Goal: Check status: Check status

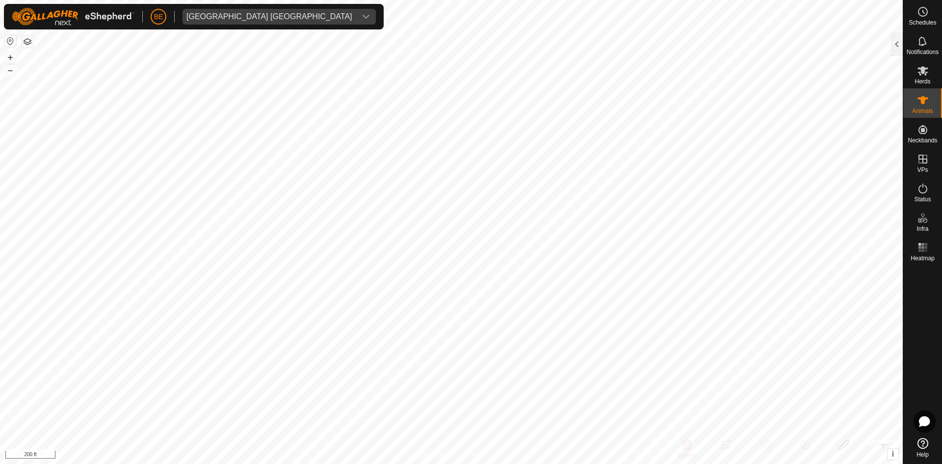
checkbox input "true"
click at [898, 42] on div at bounding box center [897, 44] width 12 height 24
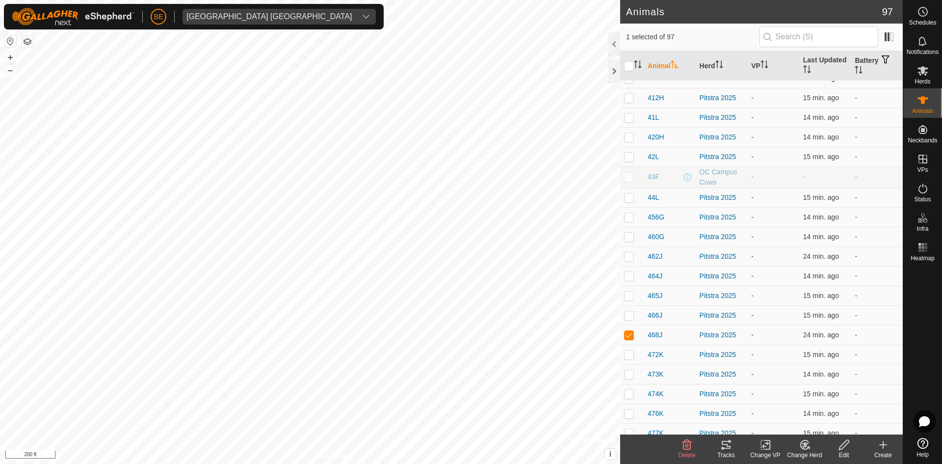
scroll to position [736, 0]
click at [609, 72] on div at bounding box center [615, 71] width 12 height 24
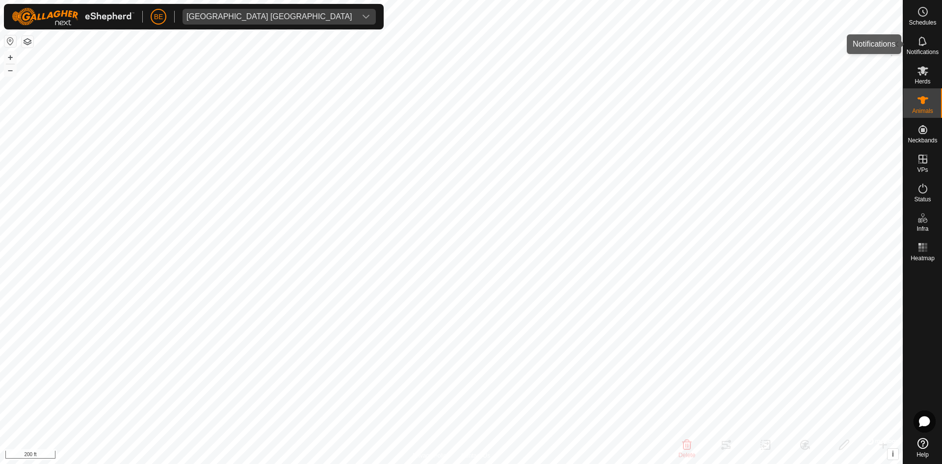
click at [937, 47] on div "Notifications" at bounding box center [923, 43] width 39 height 29
click at [931, 47] on es-notification-svg-icon at bounding box center [923, 41] width 18 height 16
click at [894, 39] on div at bounding box center [897, 44] width 12 height 24
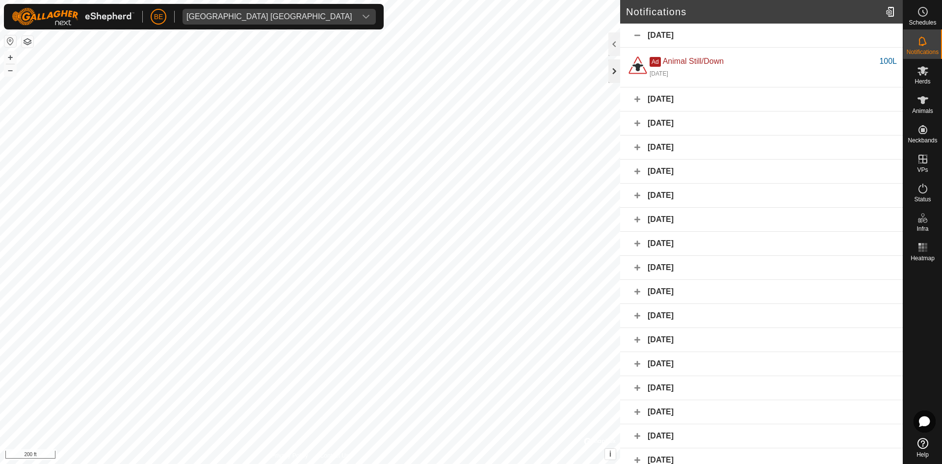
click at [612, 77] on div at bounding box center [615, 71] width 12 height 24
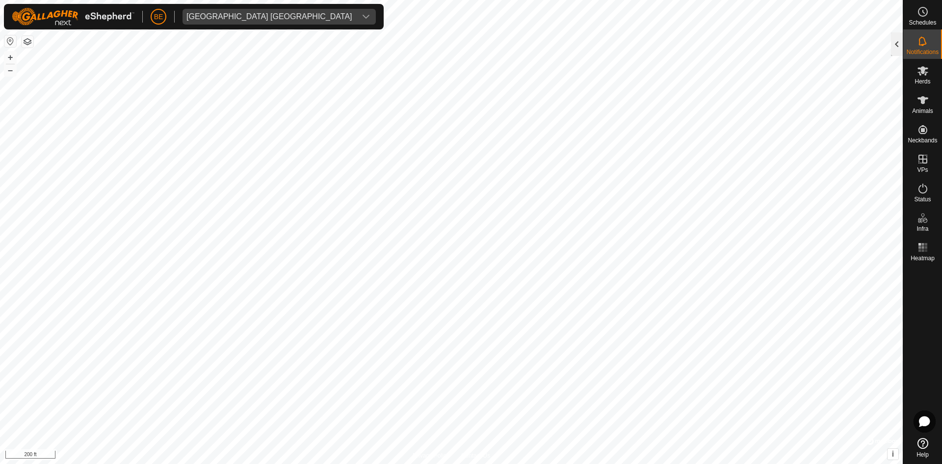
click at [894, 38] on div at bounding box center [897, 44] width 12 height 24
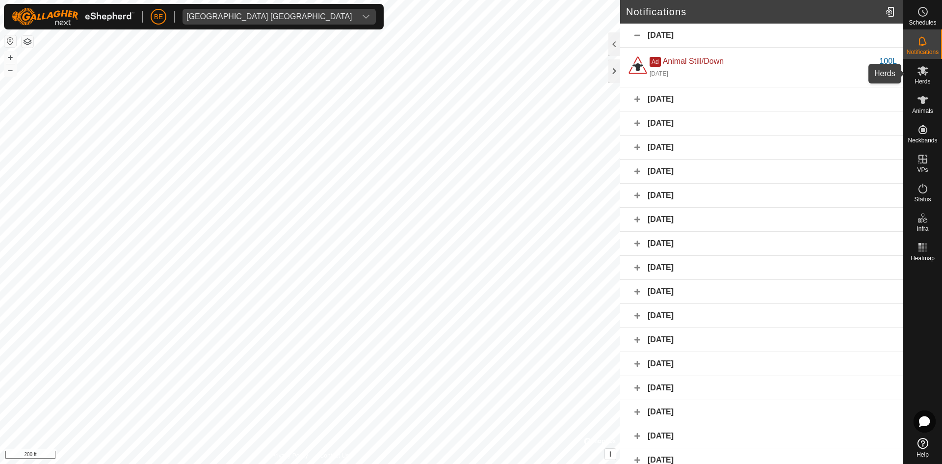
click at [923, 76] on icon at bounding box center [923, 71] width 12 height 12
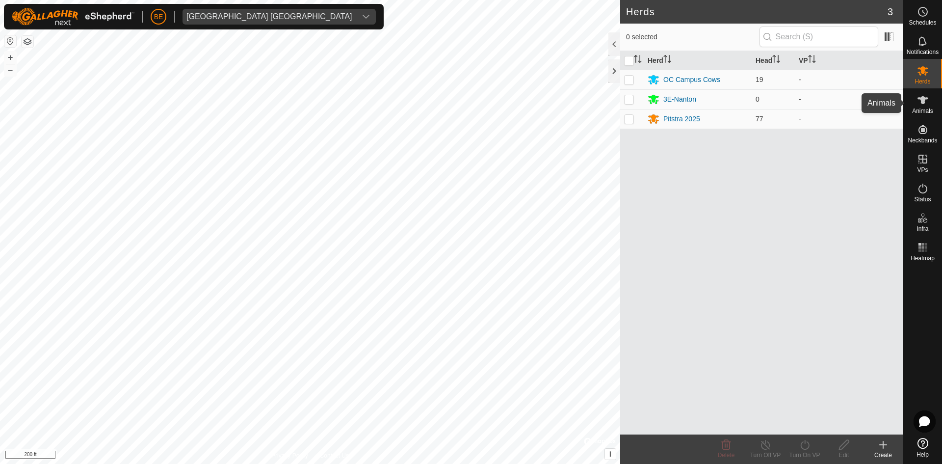
click at [936, 109] on div "Animals" at bounding box center [923, 102] width 39 height 29
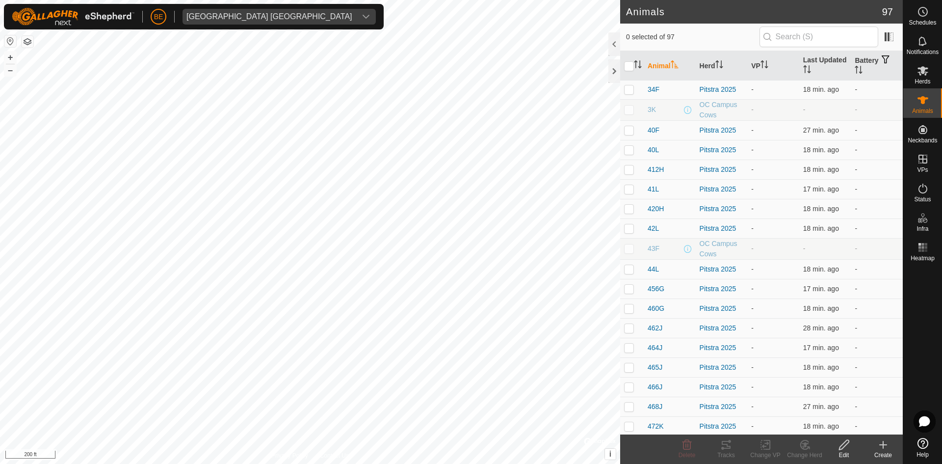
scroll to position [834, 0]
click at [659, 253] on span "468J" at bounding box center [655, 254] width 15 height 10
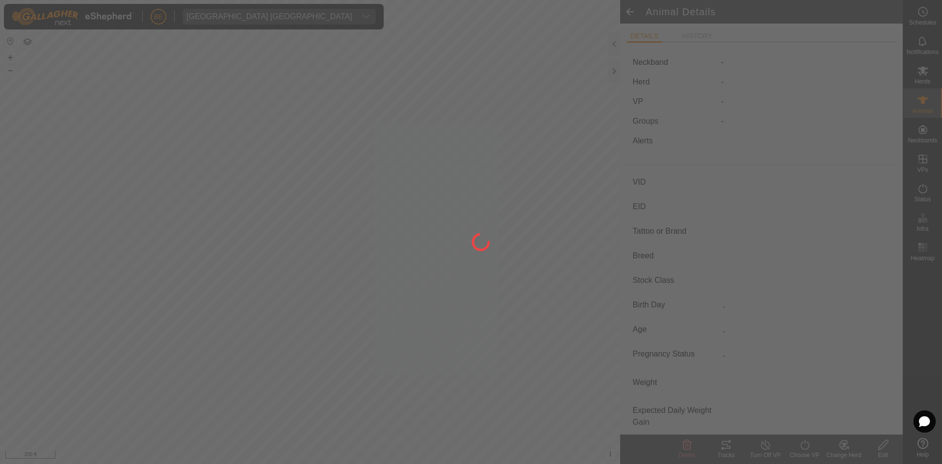
type input "468J"
type input "124000195760769"
type input "-"
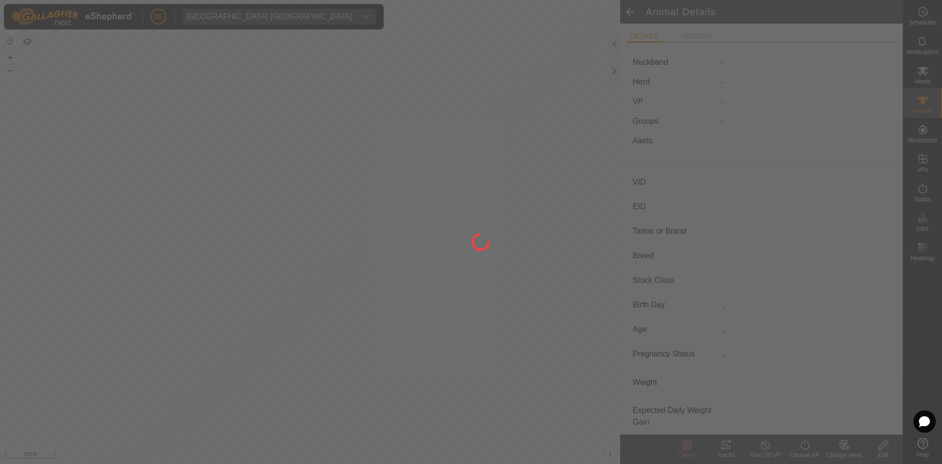
type input "0 kg"
type input "-"
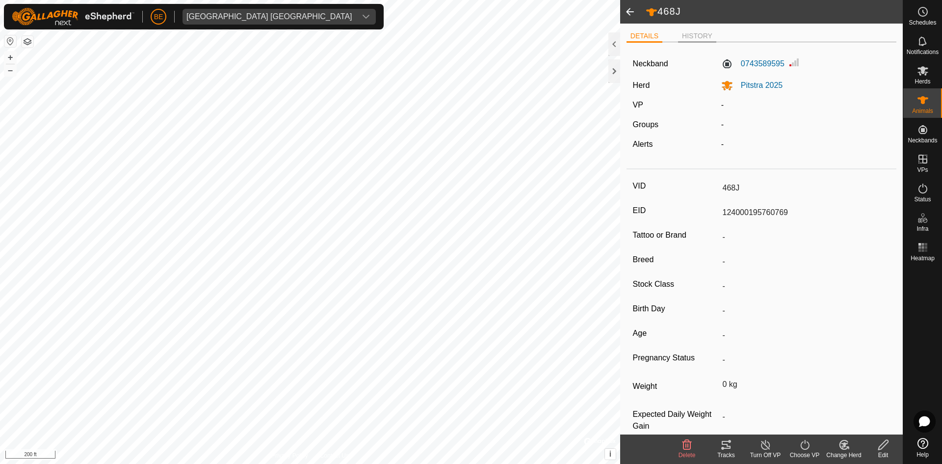
click at [703, 36] on li "HISTORY" at bounding box center [697, 37] width 38 height 12
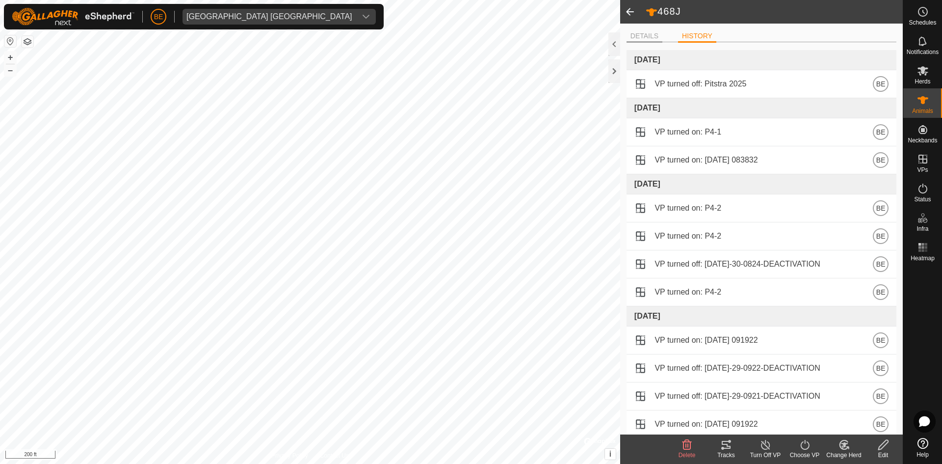
click at [653, 36] on li "DETAILS" at bounding box center [645, 37] width 36 height 12
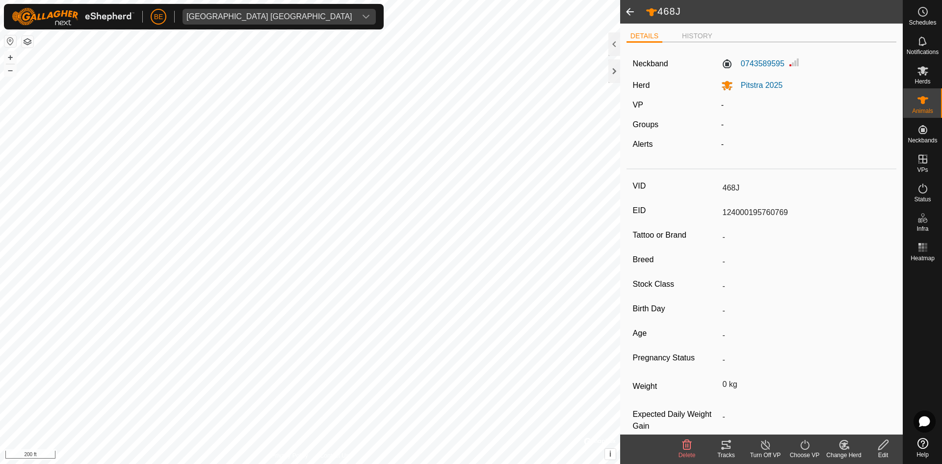
click at [631, 10] on span at bounding box center [630, 12] width 20 height 24
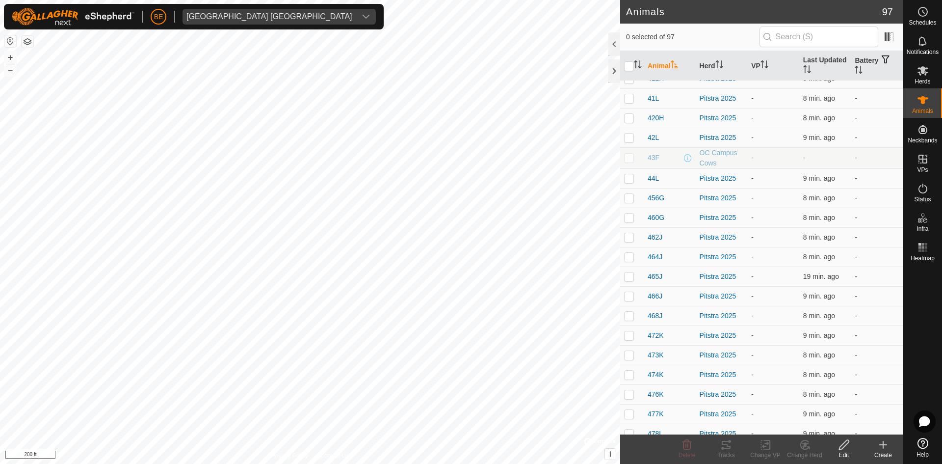
scroll to position [785, 0]
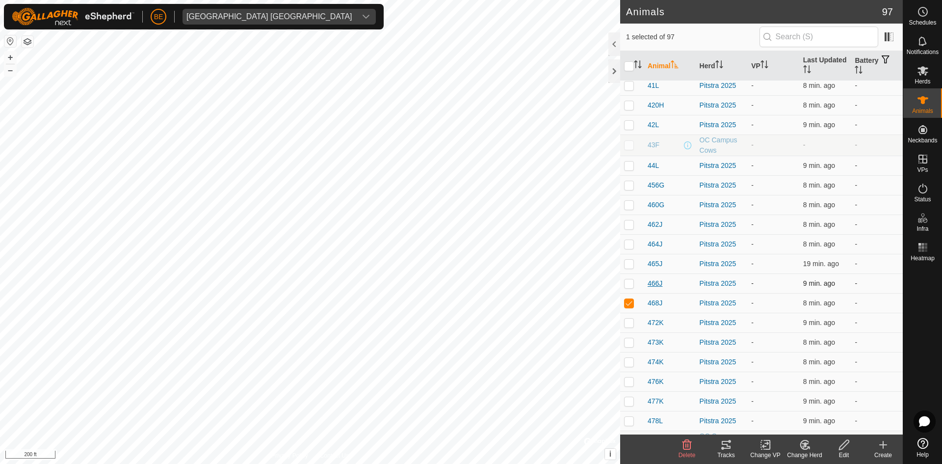
checkbox input "false"
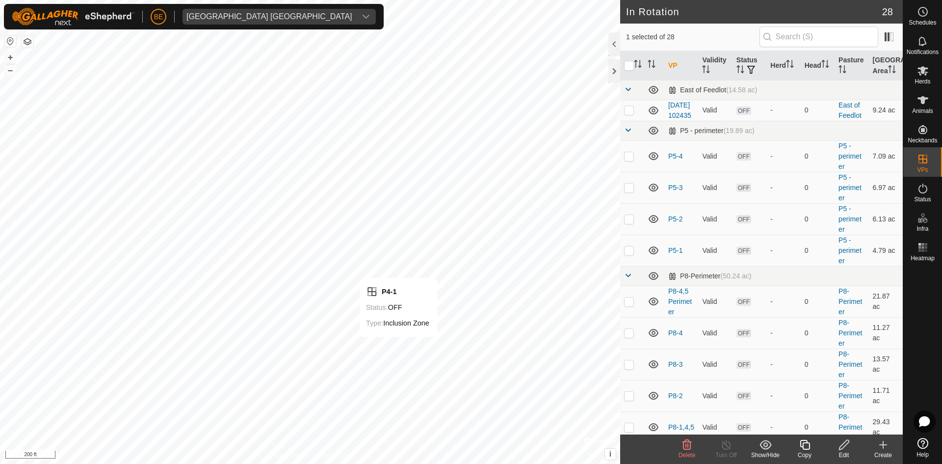
checkbox input "false"
checkbox input "true"
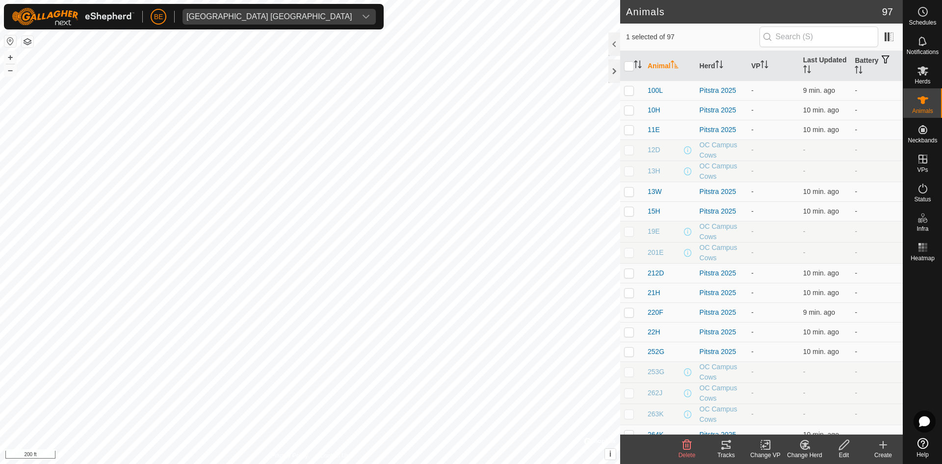
checkbox input "false"
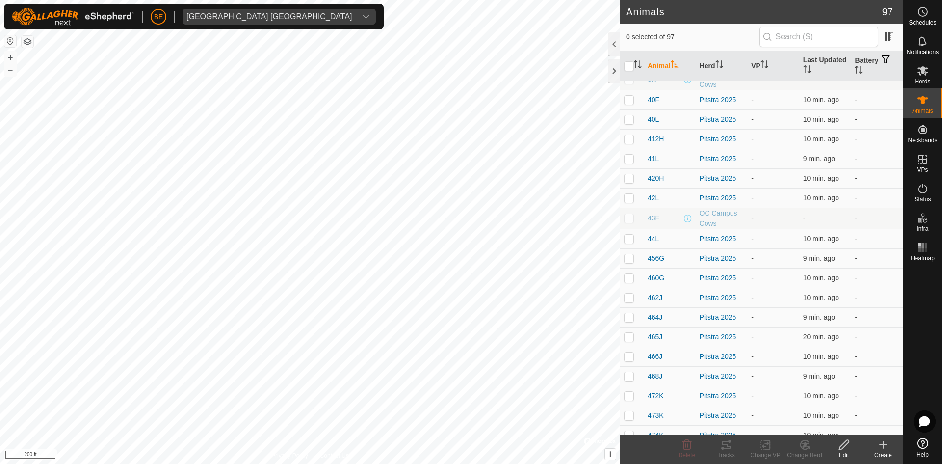
scroll to position [736, 0]
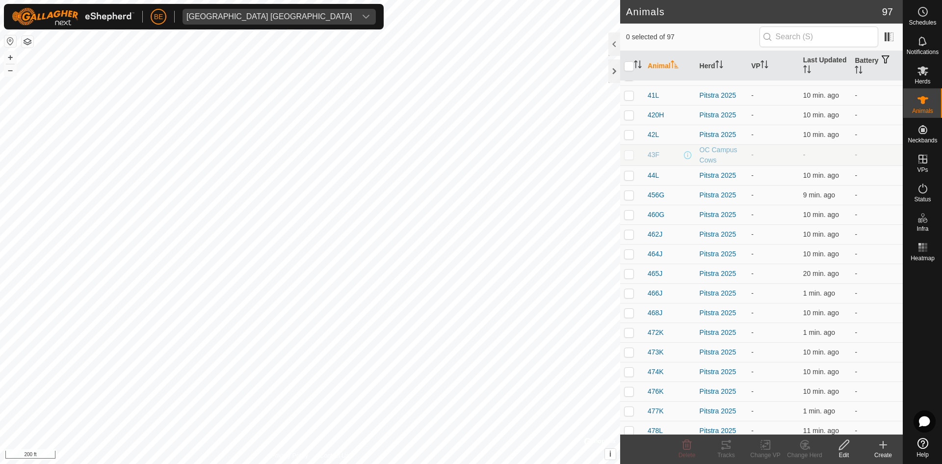
scroll to position [834, 0]
checkbox input "true"
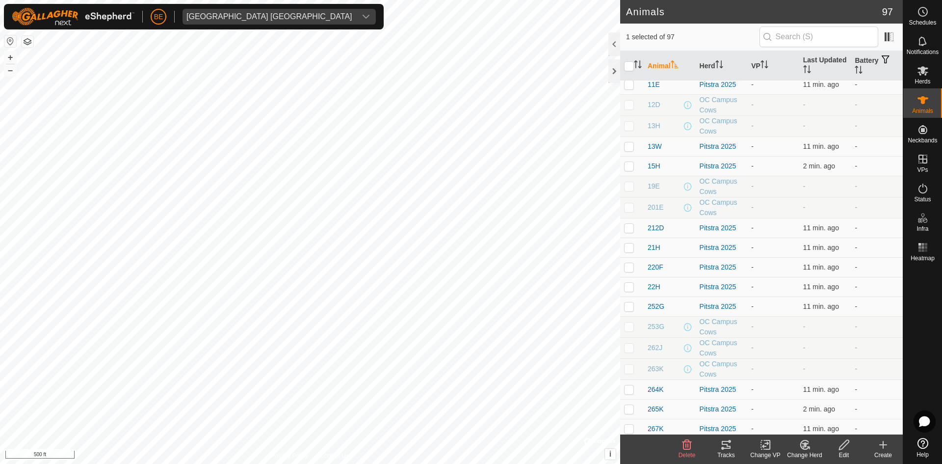
scroll to position [0, 0]
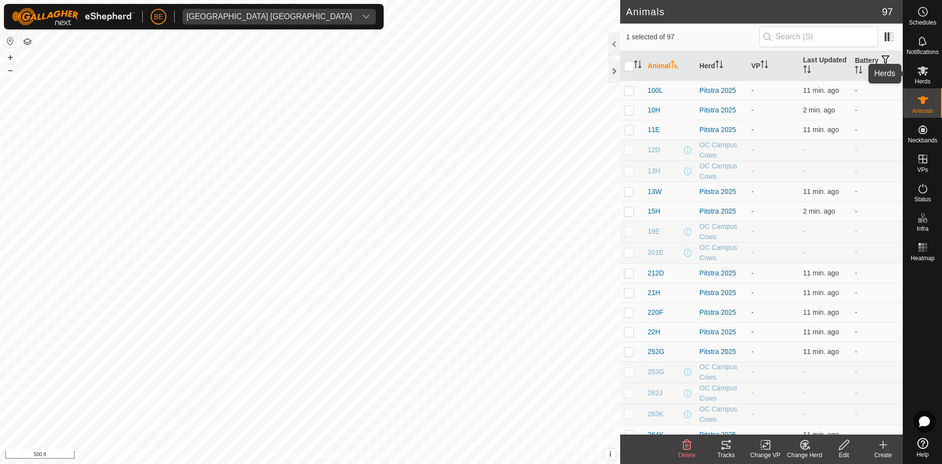
click at [916, 80] on span "Herds" at bounding box center [923, 82] width 16 height 6
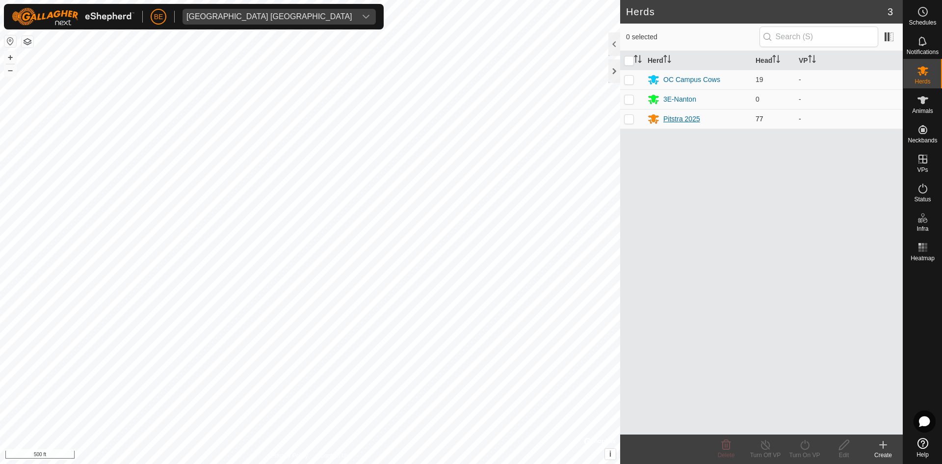
click at [689, 121] on div "Pitstra 2025" at bounding box center [682, 119] width 37 height 10
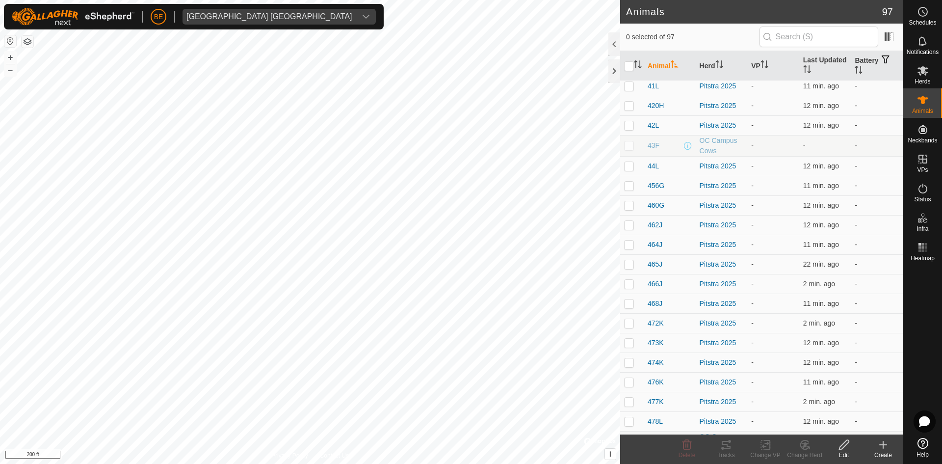
scroll to position [785, 0]
checkbox input "true"
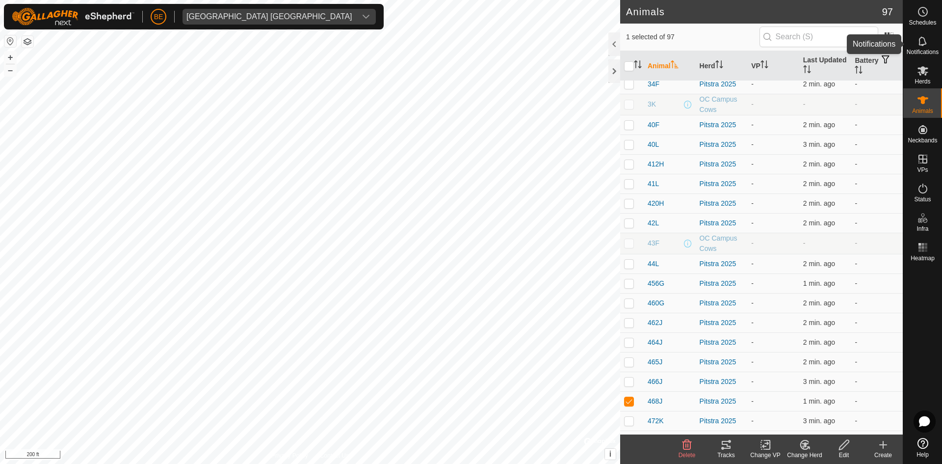
click at [921, 43] on icon at bounding box center [923, 41] width 12 height 12
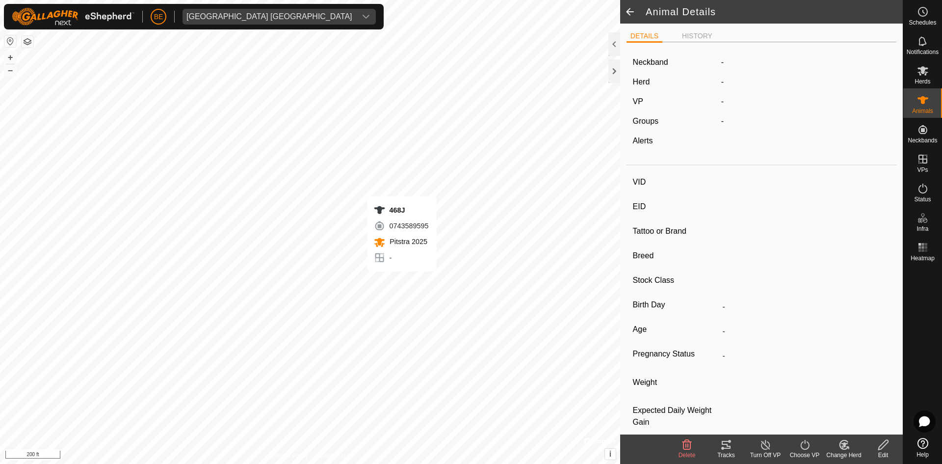
type input "468J"
type input "124000195760769"
type input "-"
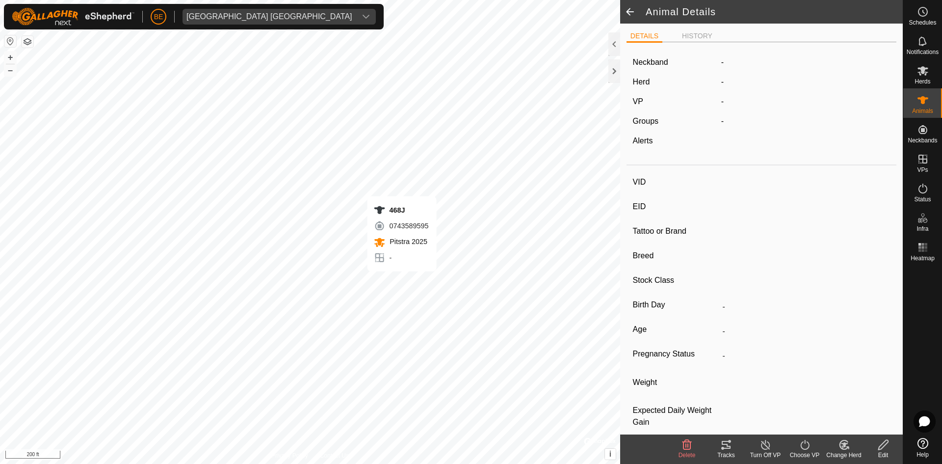
type input "0 kg"
type input "-"
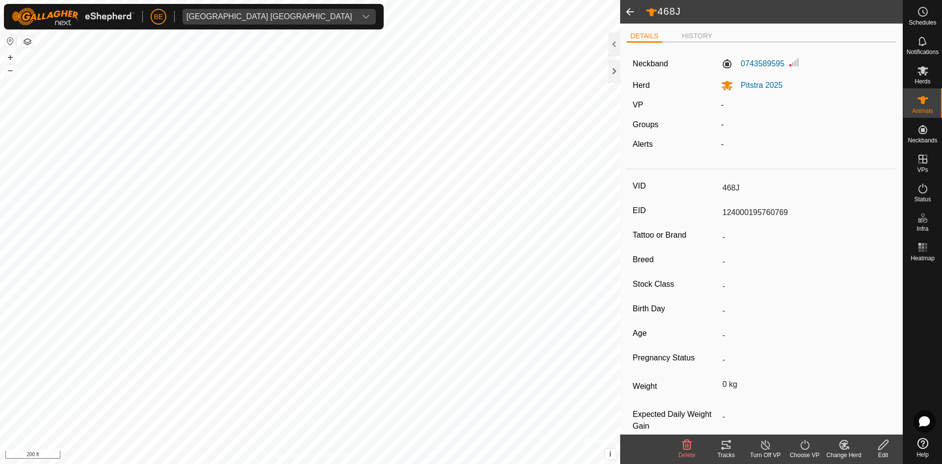
click at [632, 11] on span at bounding box center [630, 12] width 20 height 24
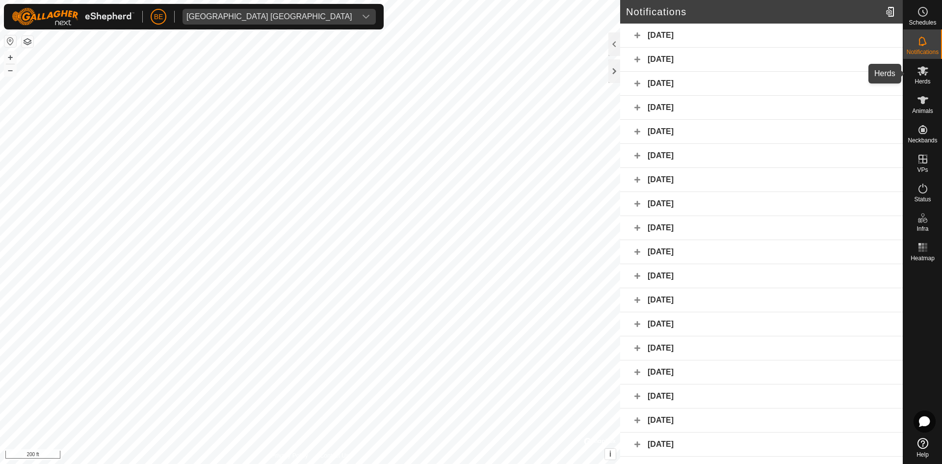
click at [934, 75] on div "Herds" at bounding box center [923, 73] width 39 height 29
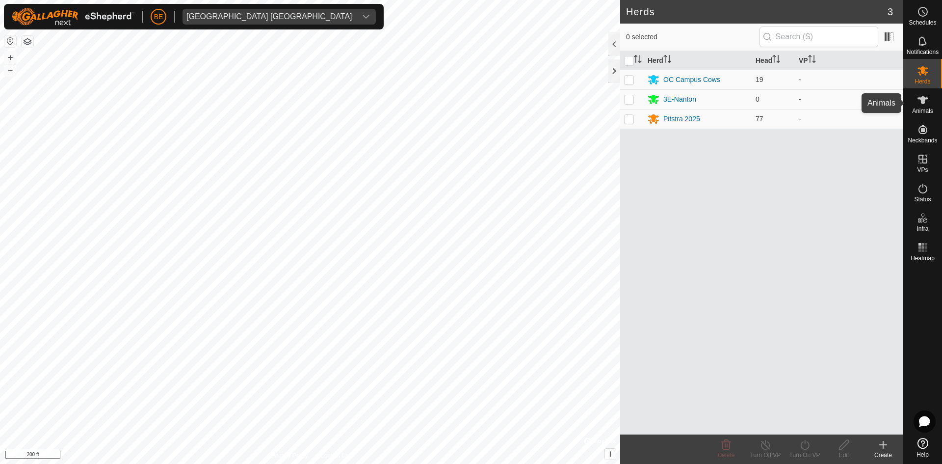
click at [929, 109] on span "Animals" at bounding box center [922, 111] width 21 height 6
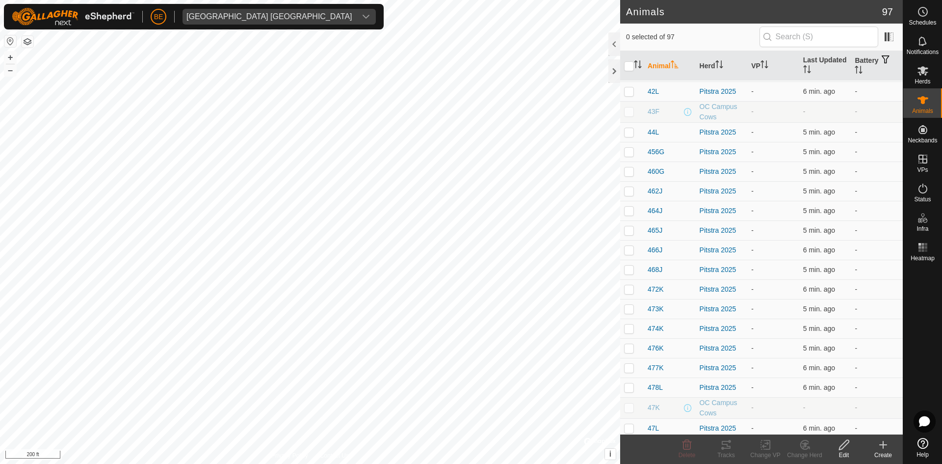
scroll to position [834, 0]
click at [653, 256] on span "468J" at bounding box center [655, 254] width 15 height 10
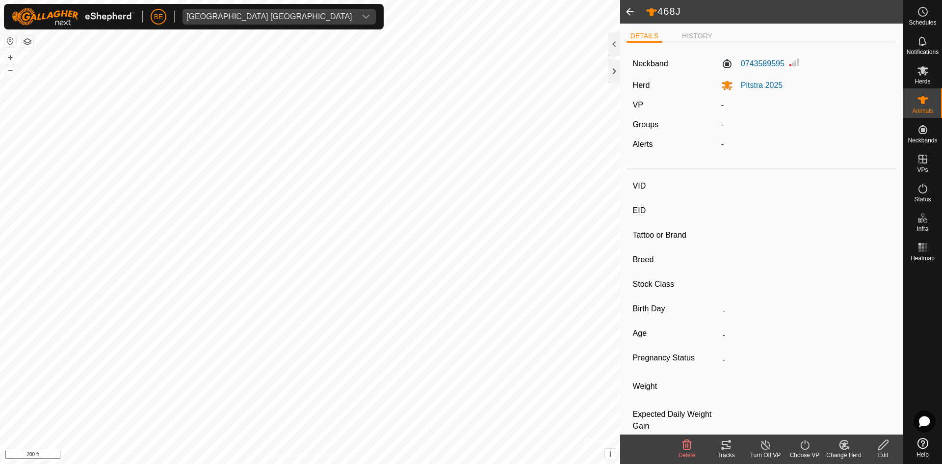
type input "468J"
type input "124000195760769"
type input "-"
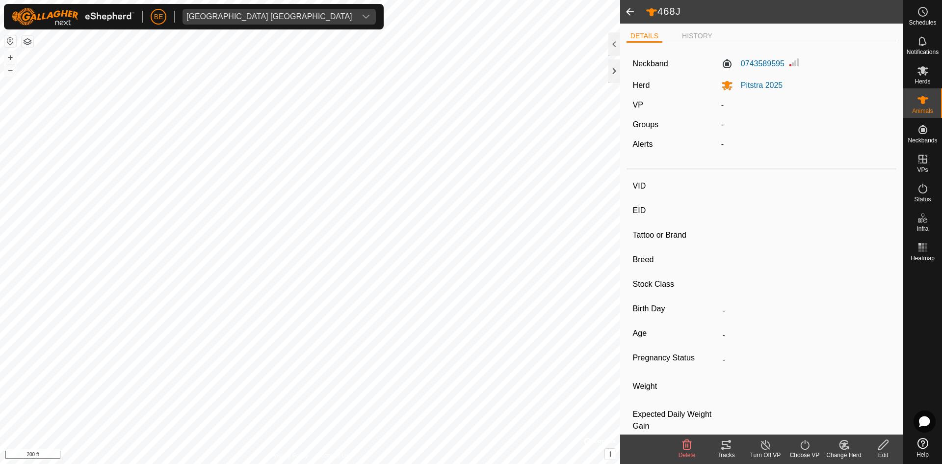
type input "0 kg"
type input "-"
click at [619, 48] on div at bounding box center [615, 44] width 12 height 24
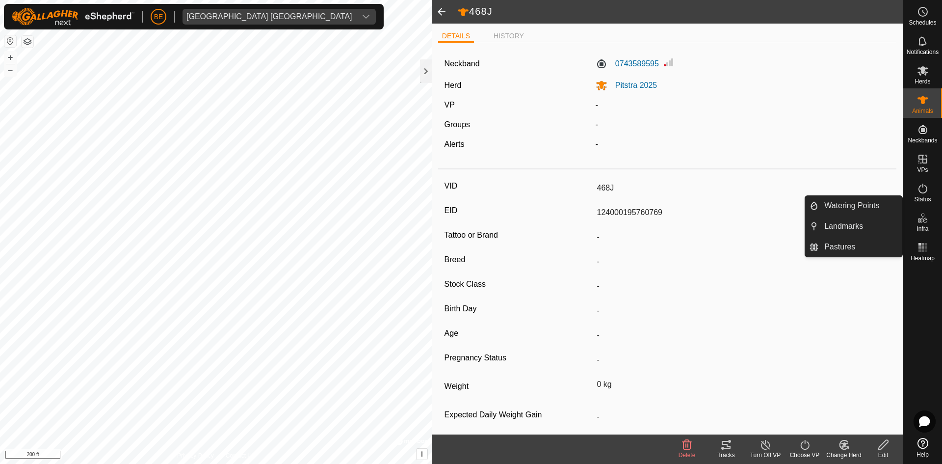
click at [926, 224] on es-infrastructure-svg-icon at bounding box center [923, 218] width 18 height 16
click at [916, 223] on es-infrastructure-svg-icon at bounding box center [923, 218] width 18 height 16
click at [921, 223] on icon at bounding box center [923, 218] width 12 height 12
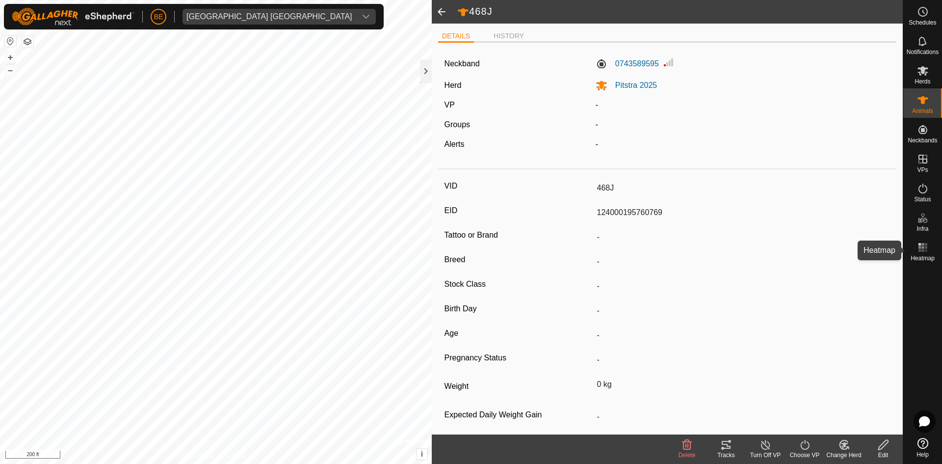
click at [924, 250] on rect at bounding box center [923, 250] width 2 height 2
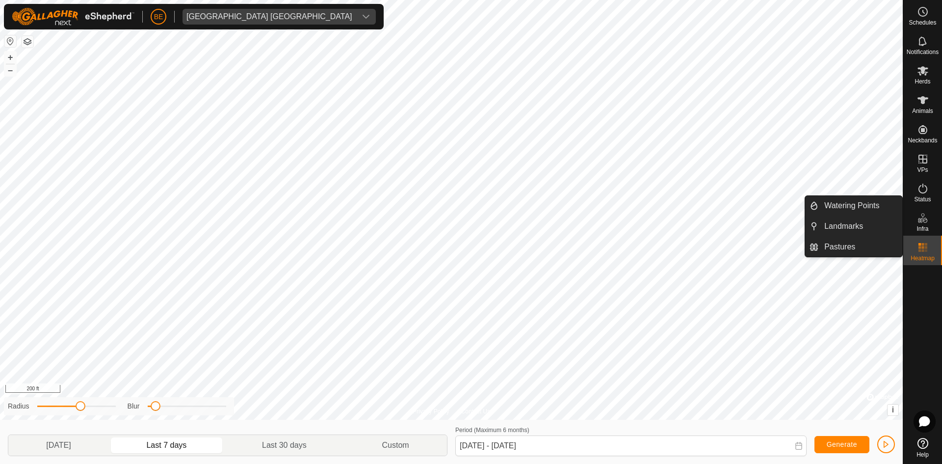
click at [922, 222] on icon at bounding box center [923, 218] width 12 height 12
click at [922, 218] on icon at bounding box center [920, 220] width 5 height 5
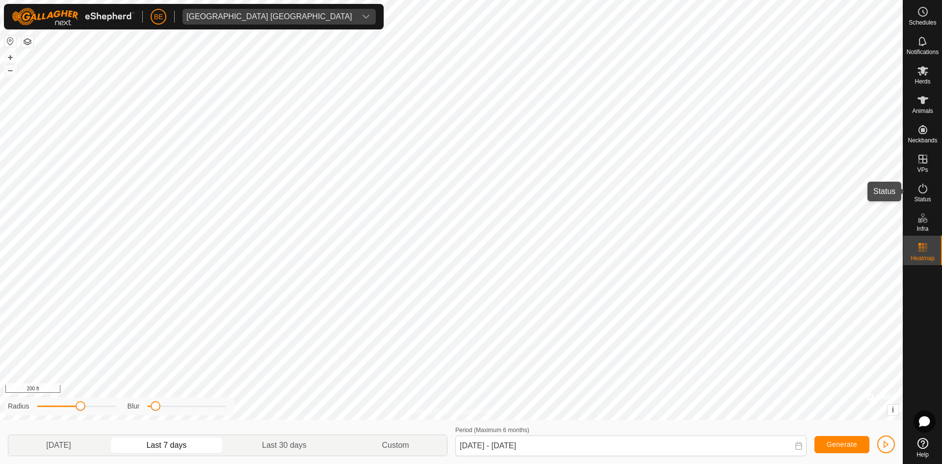
click at [918, 186] on icon at bounding box center [923, 189] width 12 height 12
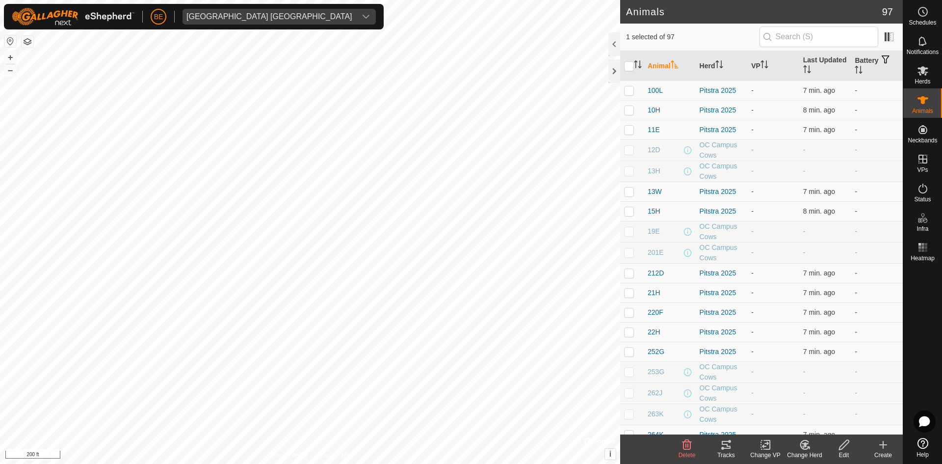
click at [728, 445] on icon at bounding box center [726, 445] width 9 height 8
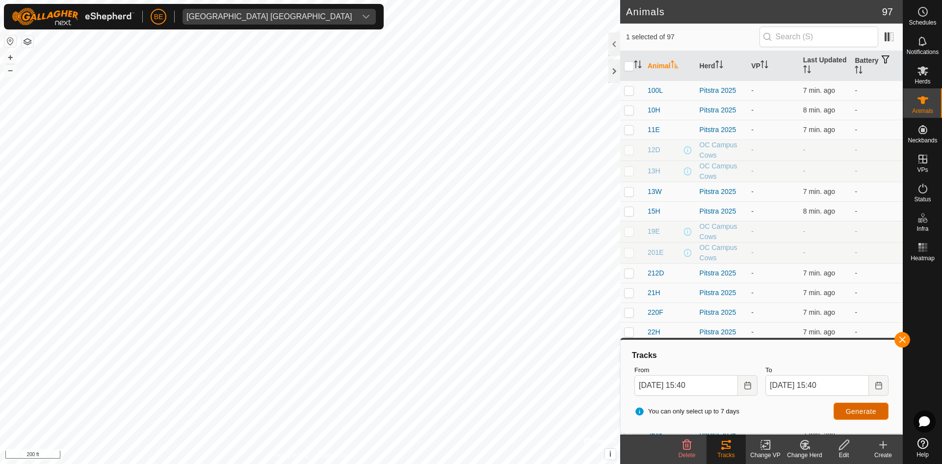
click at [866, 412] on span "Generate" at bounding box center [861, 411] width 30 height 8
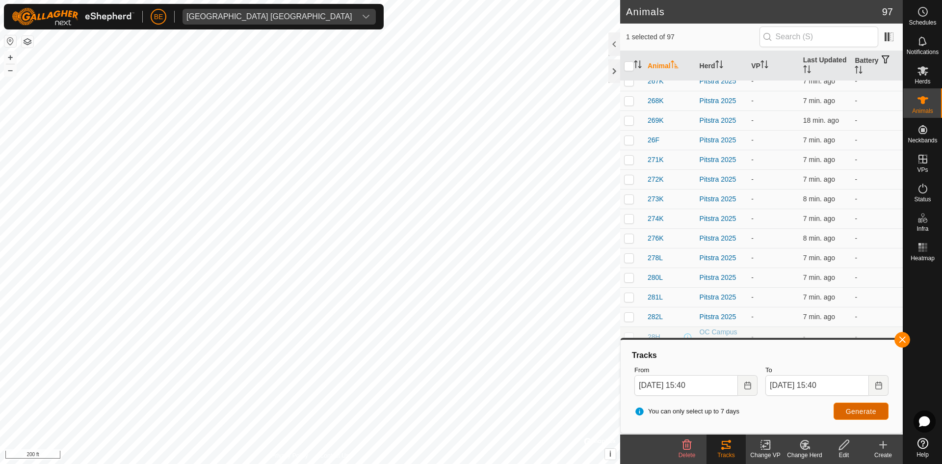
click at [863, 415] on button "Generate" at bounding box center [861, 410] width 55 height 17
click at [746, 387] on icon "Choose Date" at bounding box center [748, 385] width 8 height 8
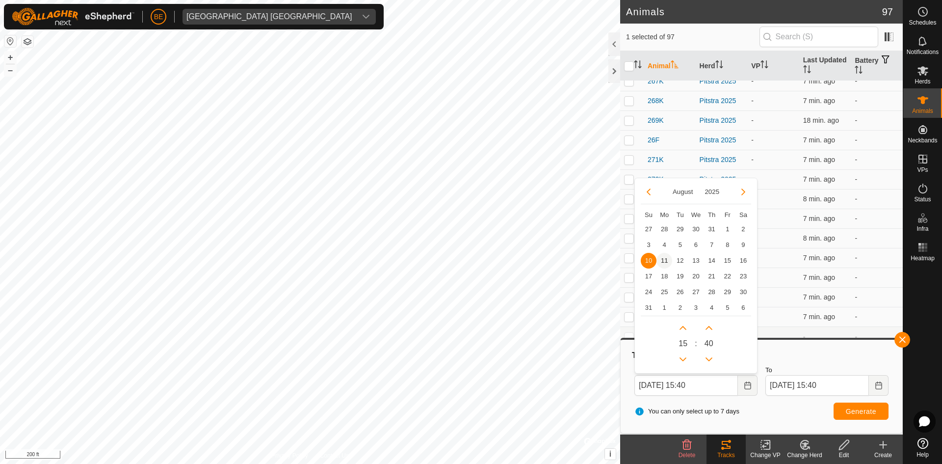
click at [661, 256] on span "11" at bounding box center [665, 261] width 16 height 16
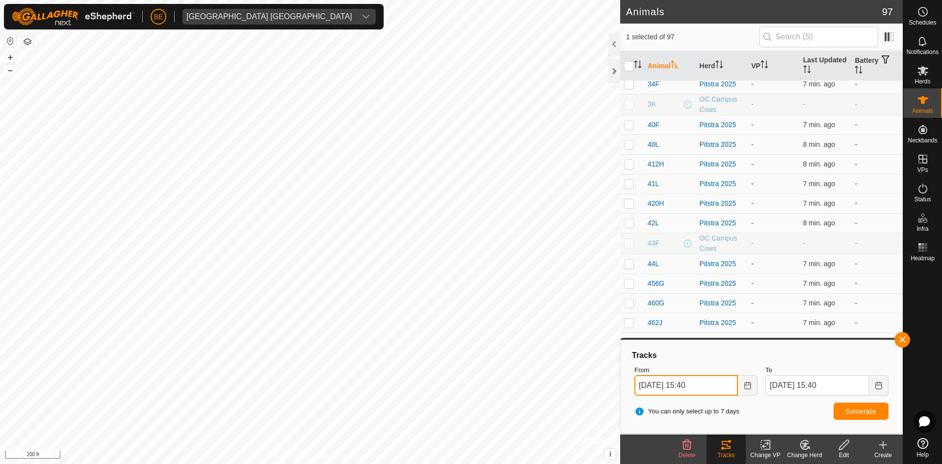
scroll to position [933, 0]
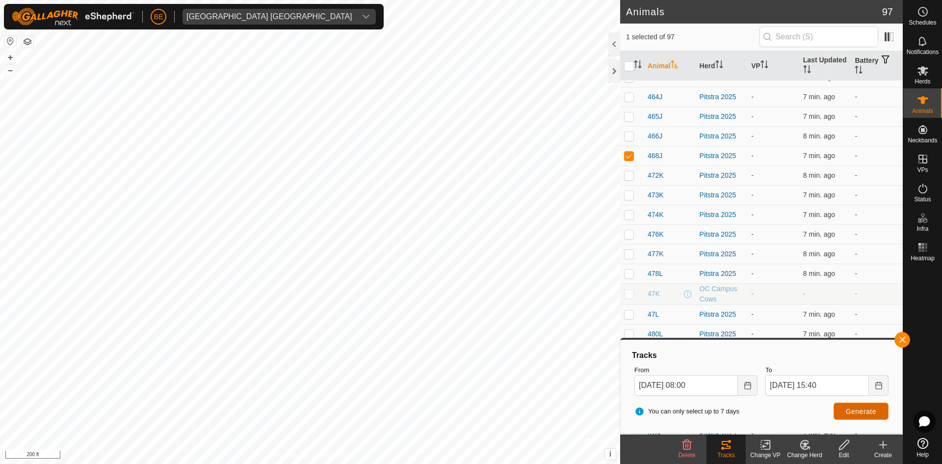
click at [857, 407] on span "Generate" at bounding box center [861, 411] width 30 height 8
click at [859, 411] on span "Generate" at bounding box center [861, 411] width 30 height 8
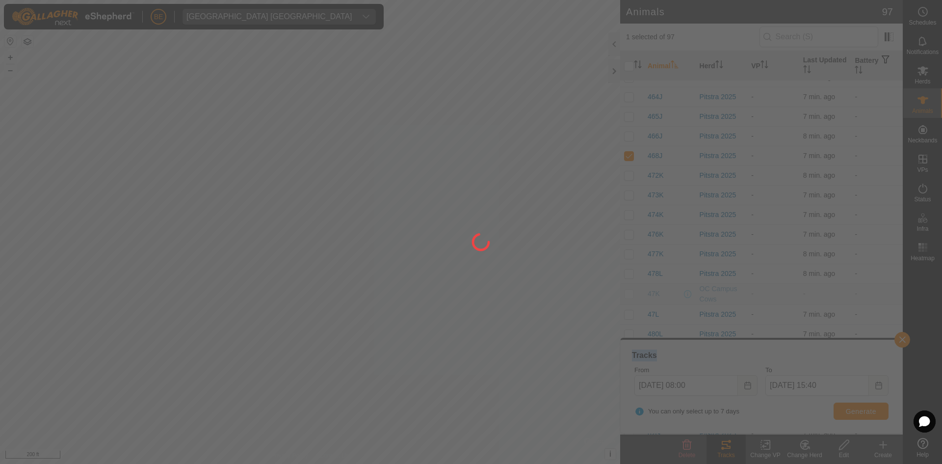
click at [859, 411] on div at bounding box center [471, 232] width 942 height 464
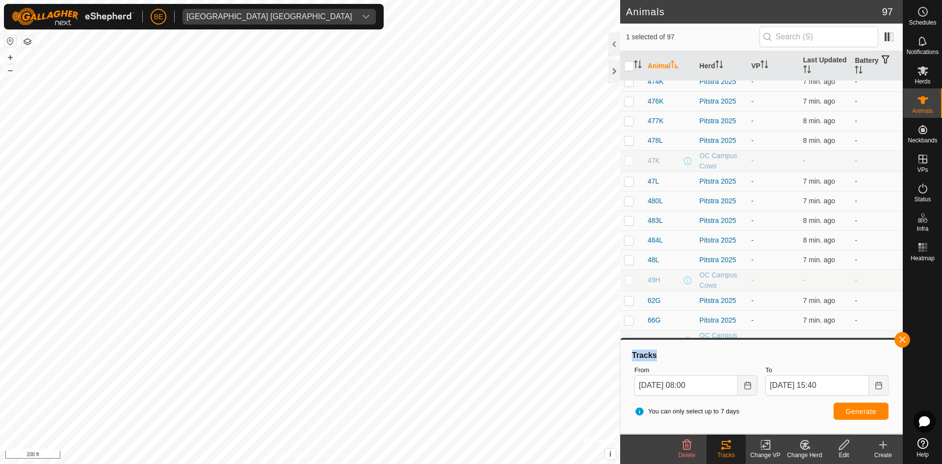
scroll to position [1178, 0]
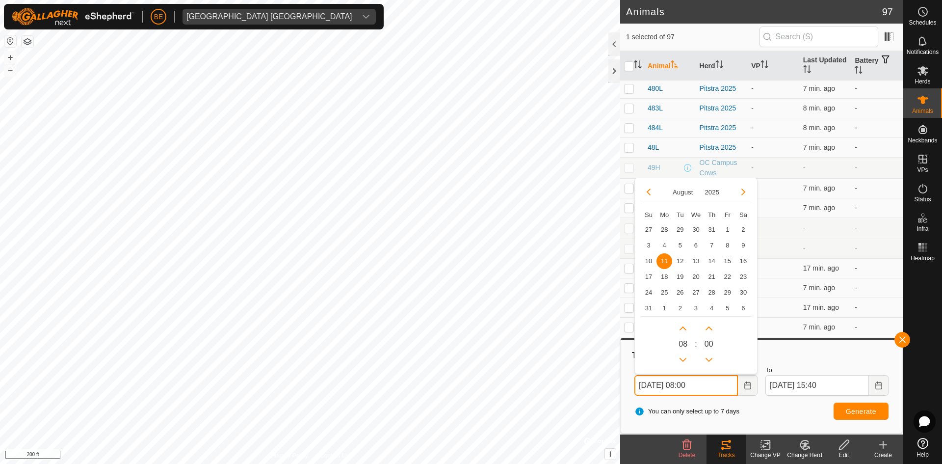
click at [663, 386] on input "Aug 11, 2025 08:00" at bounding box center [687, 385] width 104 height 21
click at [683, 244] on span "5" at bounding box center [680, 245] width 16 height 16
type input "Aug 05, 2025 08:00"
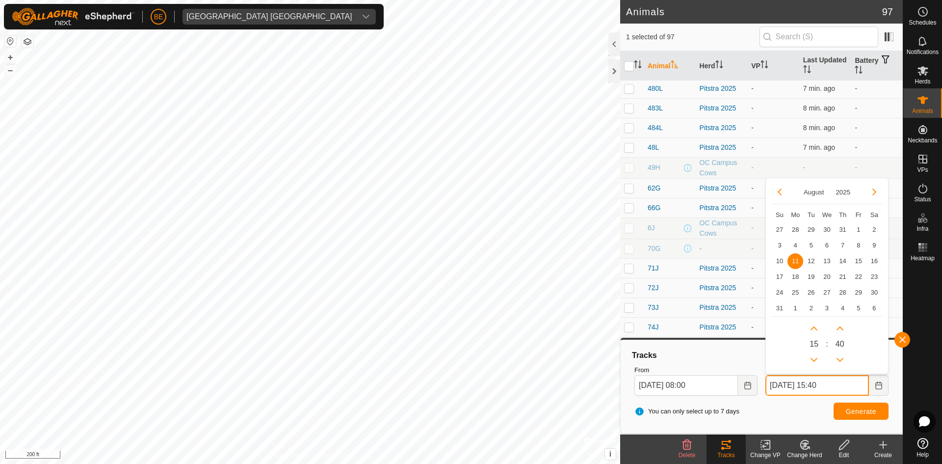
click at [786, 384] on input "Aug 11, 2025 15:40" at bounding box center [818, 385] width 104 height 21
click at [830, 241] on span "6" at bounding box center [827, 245] width 16 height 16
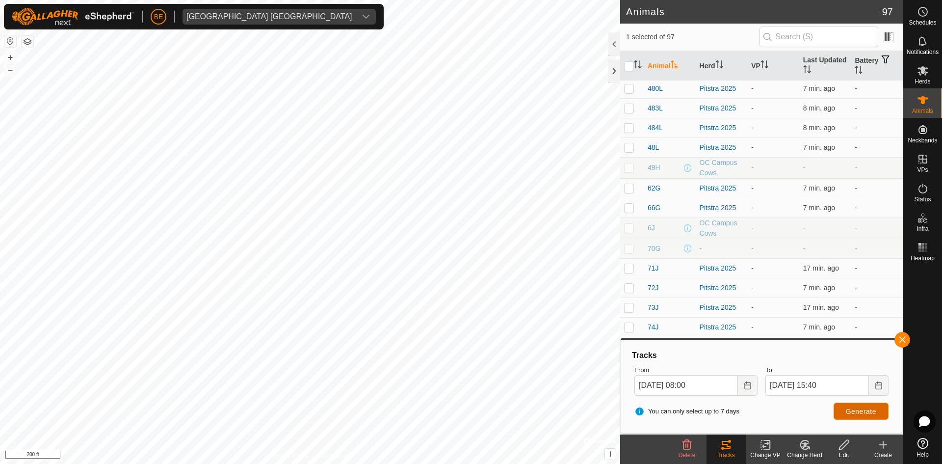
click at [864, 413] on span "Generate" at bounding box center [861, 411] width 30 height 8
click at [661, 386] on input "Aug 05, 2025 08:00" at bounding box center [687, 385] width 104 height 21
click at [878, 388] on icon "Choose Date" at bounding box center [879, 385] width 8 height 8
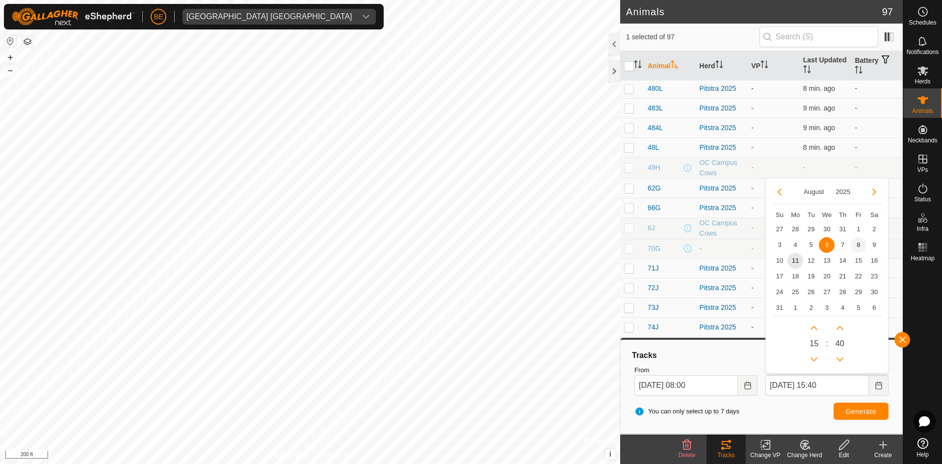
click at [861, 244] on span "8" at bounding box center [859, 245] width 16 height 16
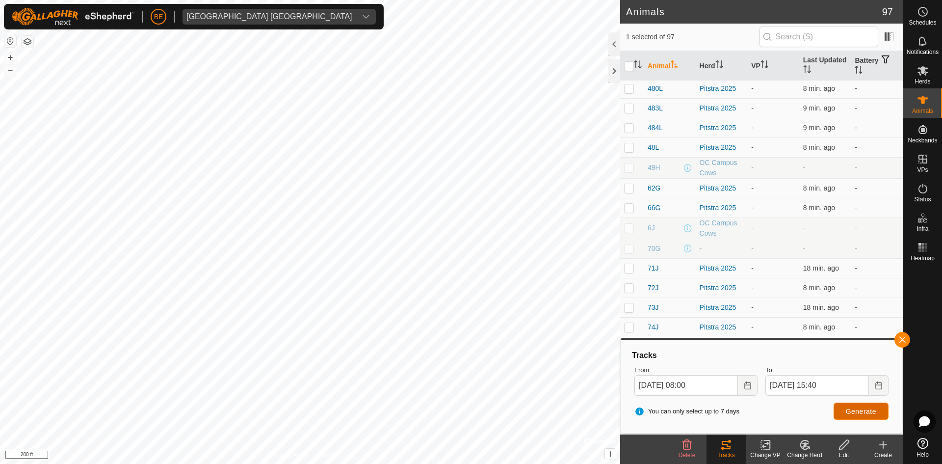
click at [879, 411] on button "Generate" at bounding box center [861, 410] width 55 height 17
click at [874, 384] on button "Choose Date" at bounding box center [879, 385] width 20 height 21
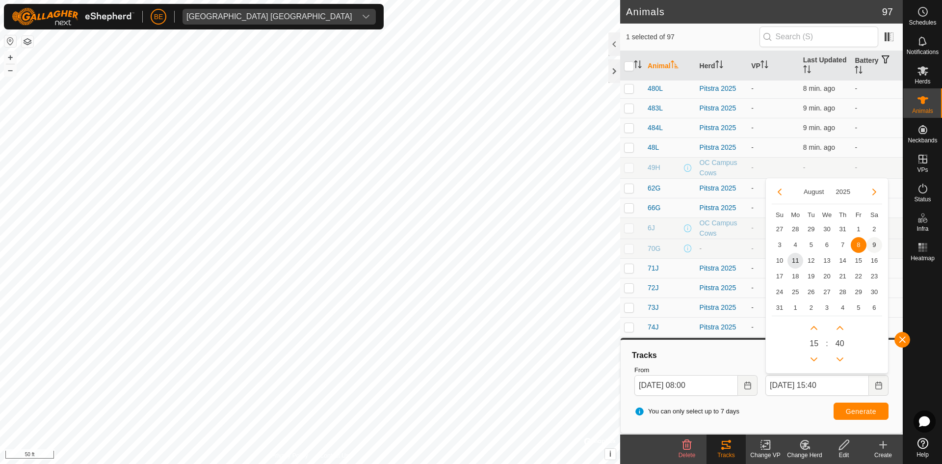
click at [873, 241] on span "9" at bounding box center [875, 245] width 16 height 16
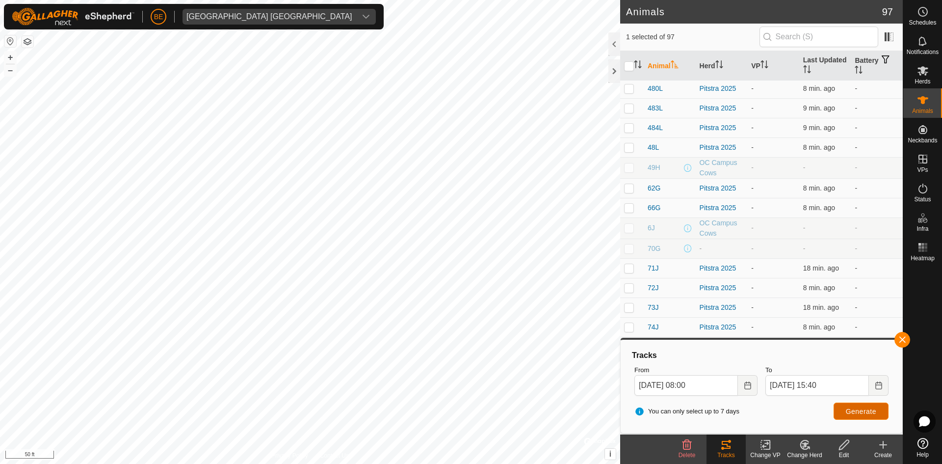
click at [847, 412] on span "Generate" at bounding box center [861, 411] width 30 height 8
click at [881, 385] on icon "Choose Date" at bounding box center [879, 385] width 8 height 8
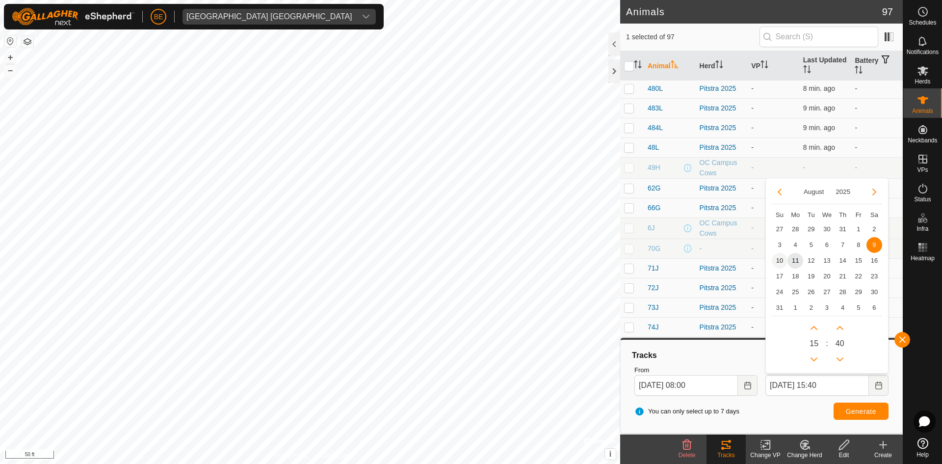
click at [777, 260] on span "10" at bounding box center [780, 261] width 16 height 16
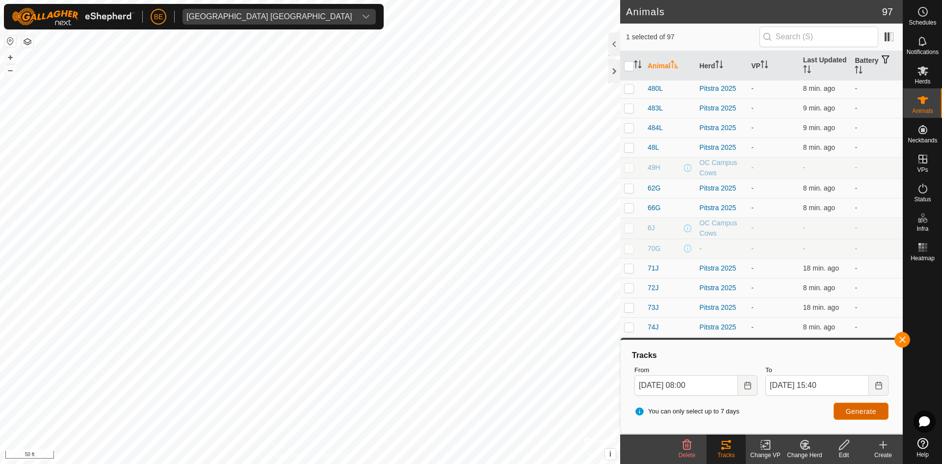
click at [877, 410] on button "Generate" at bounding box center [861, 410] width 55 height 17
click at [876, 387] on icon "Choose Date" at bounding box center [879, 385] width 6 height 8
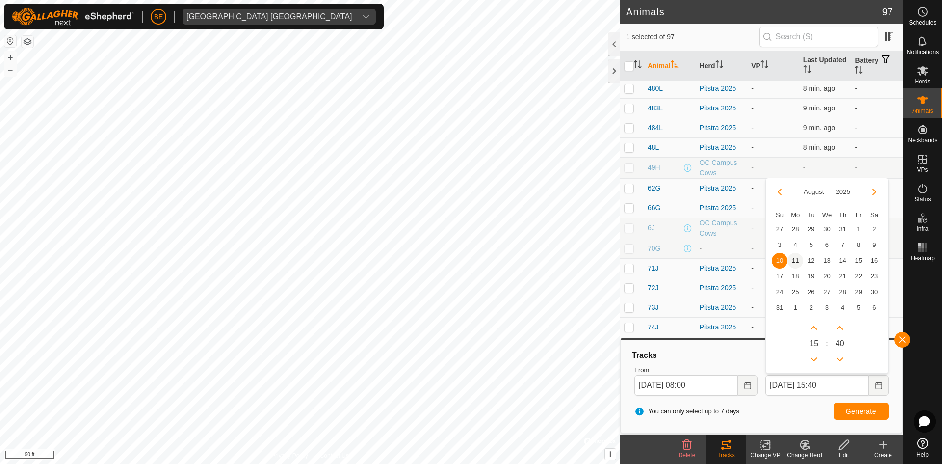
click at [798, 261] on span "11" at bounding box center [796, 261] width 16 height 16
type input "Aug 11, 2025 15:40"
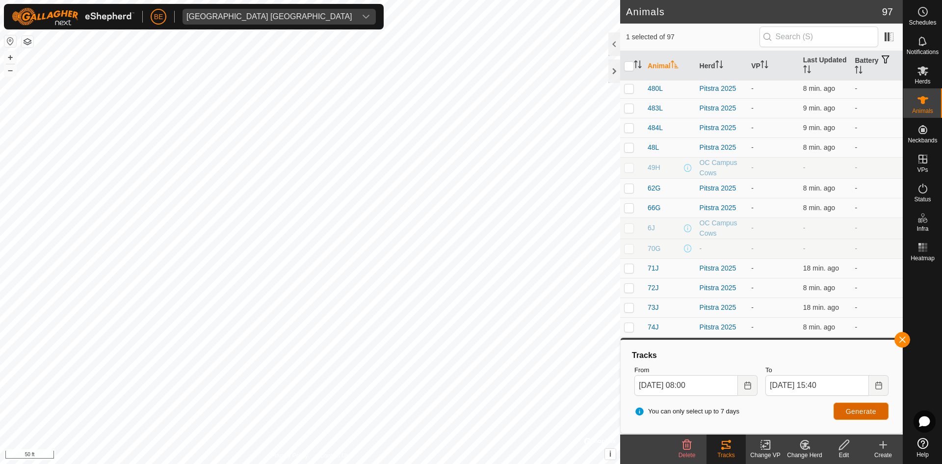
click at [854, 409] on span "Generate" at bounding box center [861, 411] width 30 height 8
click at [750, 386] on icon "Choose Date" at bounding box center [748, 385] width 8 height 8
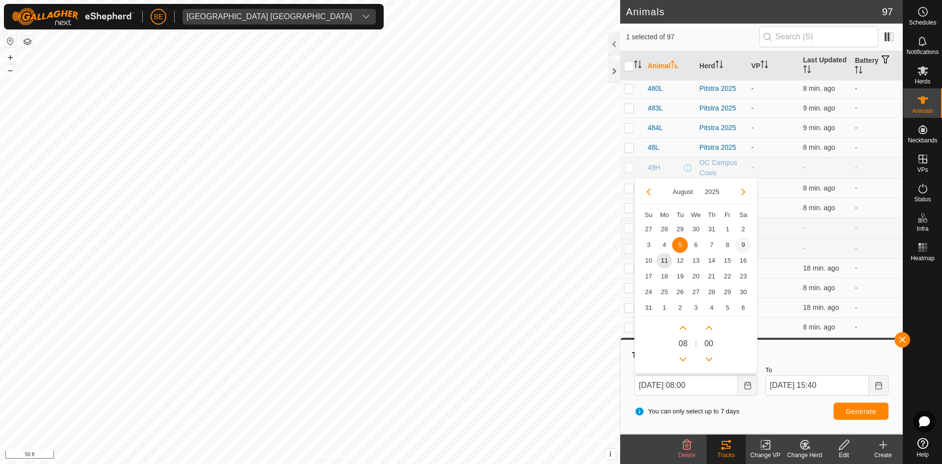
click at [739, 244] on span "9" at bounding box center [744, 245] width 16 height 16
type input "Aug 09, 2025 08:00"
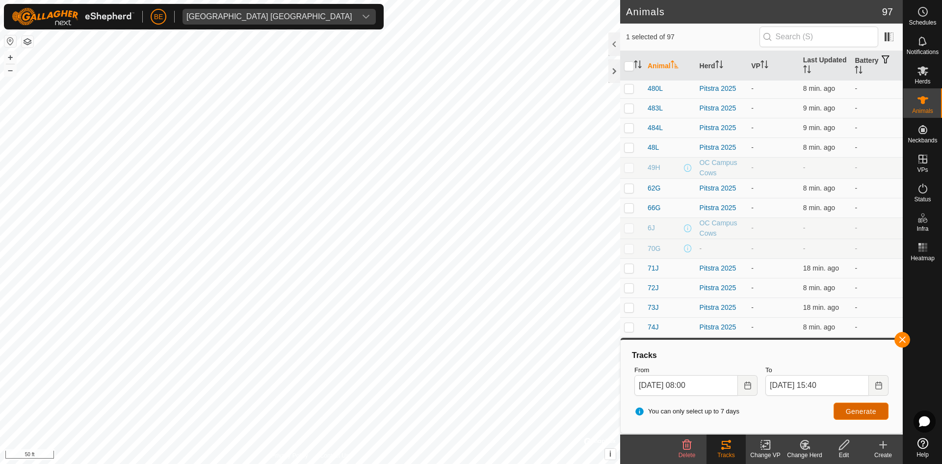
click at [881, 410] on button "Generate" at bounding box center [861, 410] width 55 height 17
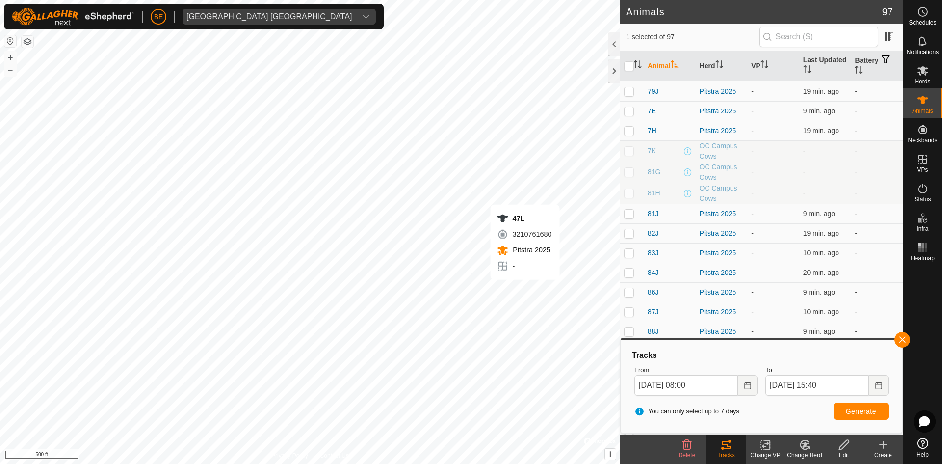
checkbox input "false"
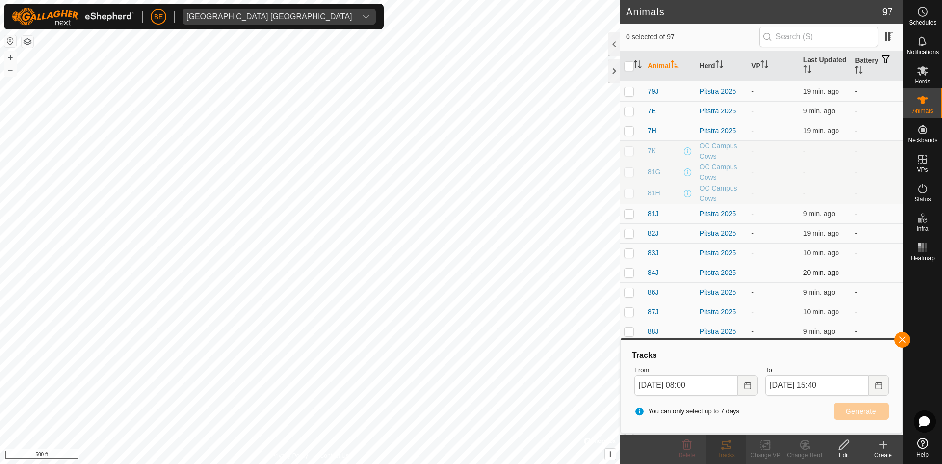
checkbox input "true"
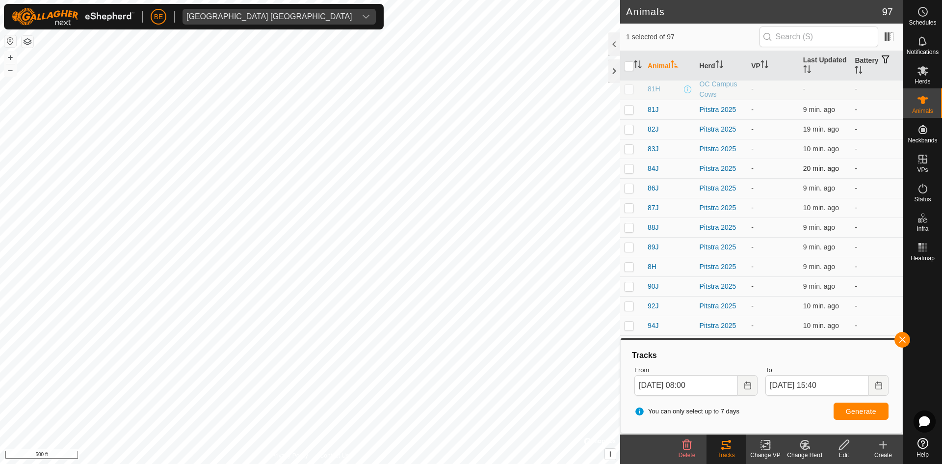
scroll to position [1579, 0]
click at [870, 410] on span "Generate" at bounding box center [861, 411] width 30 height 8
click at [748, 388] on icon "Choose Date" at bounding box center [748, 385] width 8 height 8
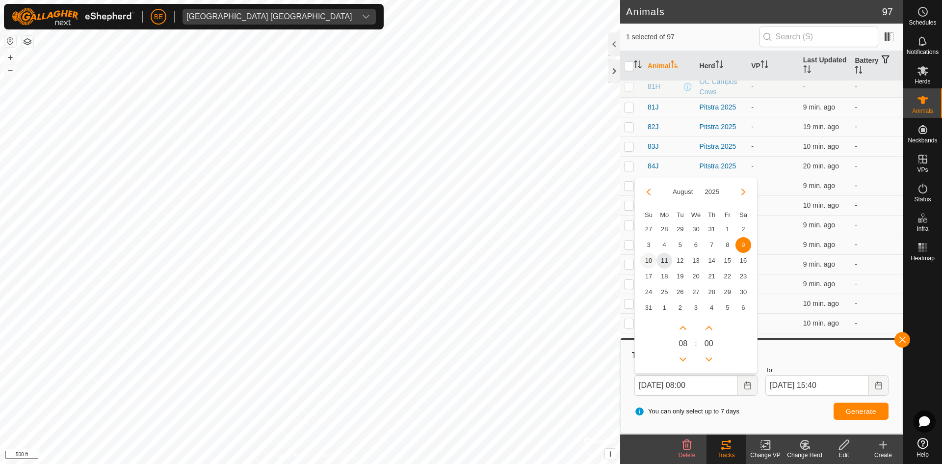
click at [652, 258] on span "10" at bounding box center [649, 261] width 16 height 16
type input "Aug 10, 2025 08:00"
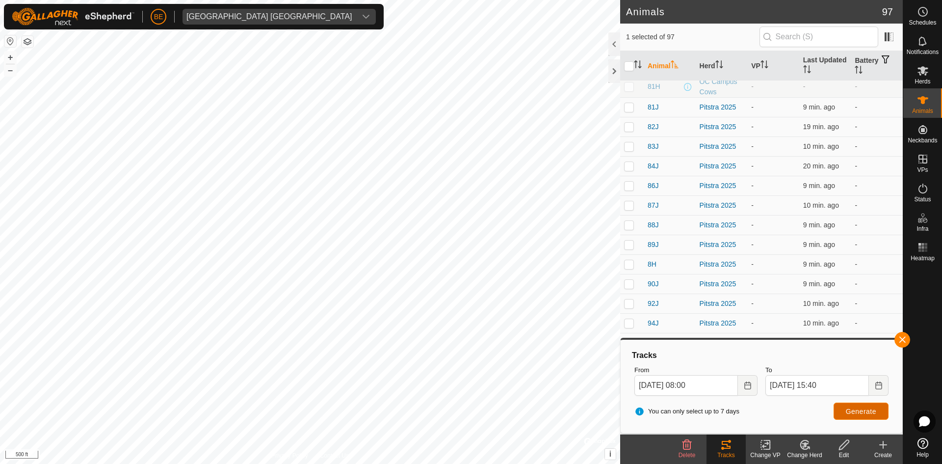
click at [868, 411] on span "Generate" at bounding box center [861, 411] width 30 height 8
click at [631, 240] on td at bounding box center [632, 246] width 24 height 20
checkbox input "true"
click at [866, 411] on span "Generate" at bounding box center [861, 411] width 30 height 8
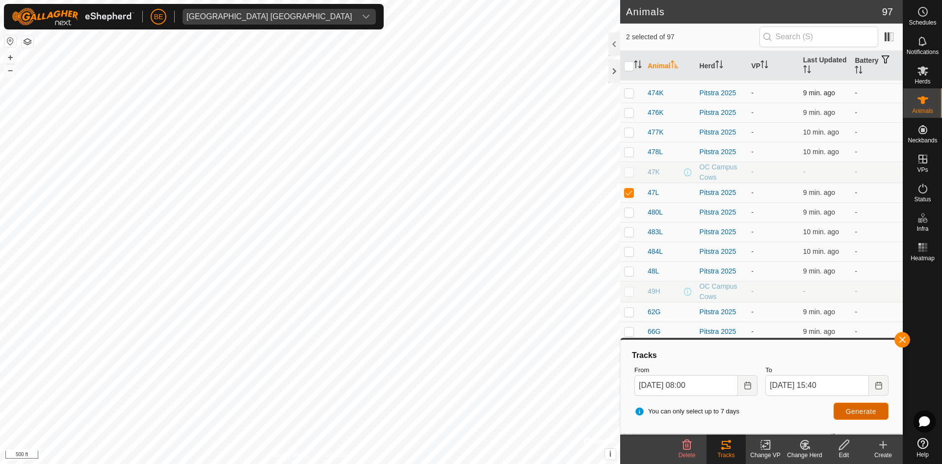
scroll to position [1088, 0]
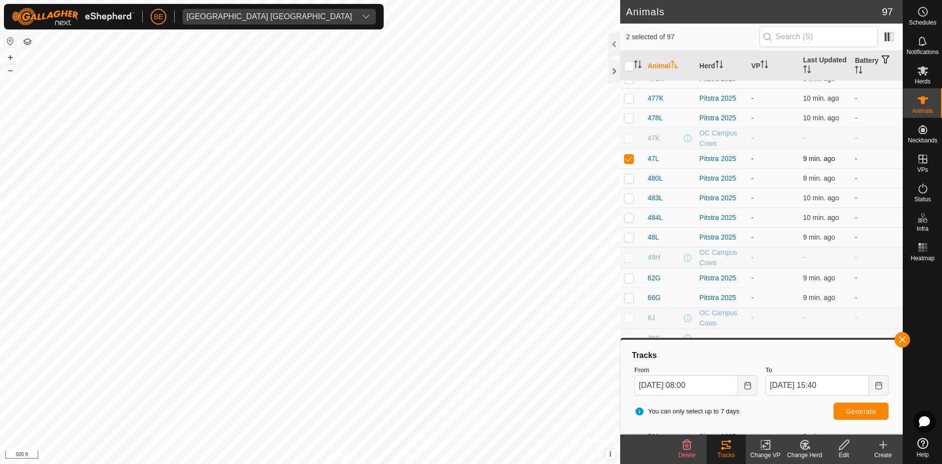
click at [630, 158] on p-checkbox at bounding box center [629, 159] width 10 height 8
checkbox input "false"
click at [868, 407] on span "Generate" at bounding box center [861, 411] width 30 height 8
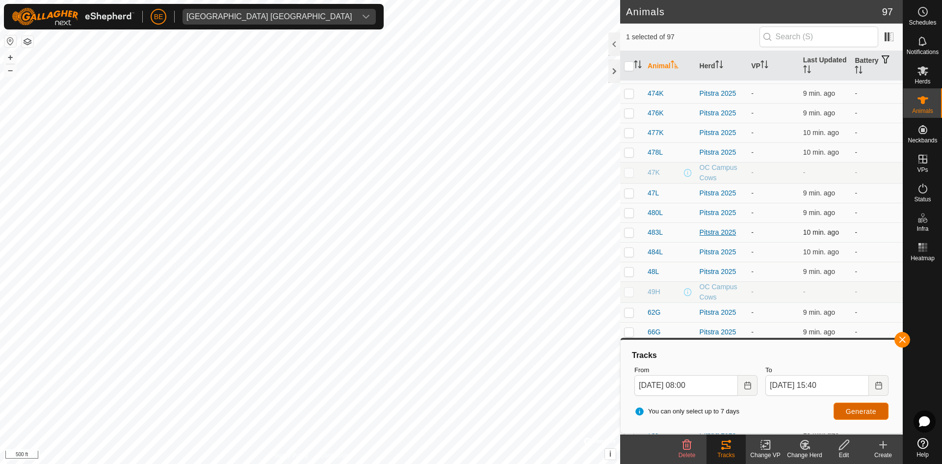
scroll to position [941, 0]
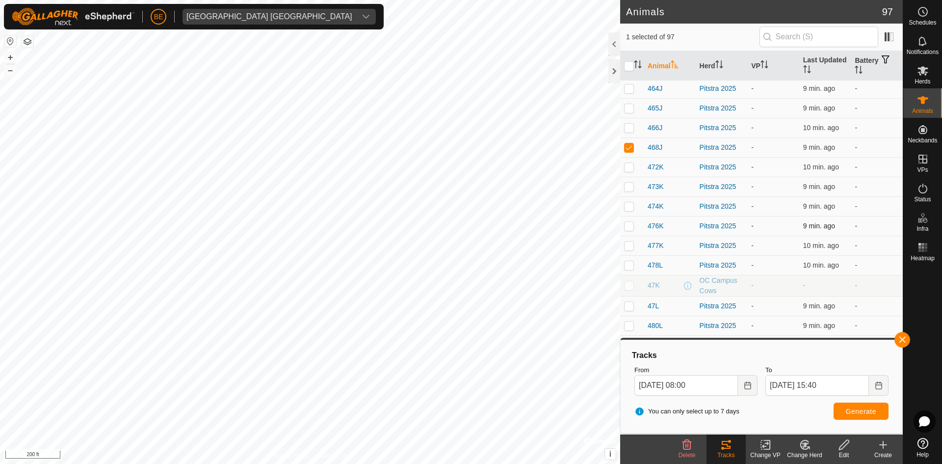
click at [697, 228] on div "Animals 97 1 selected of 97 Animal Herd VP Last Updated Battery 100L Pitstra 20…" at bounding box center [451, 232] width 903 height 464
click at [907, 336] on button "button" at bounding box center [903, 340] width 16 height 16
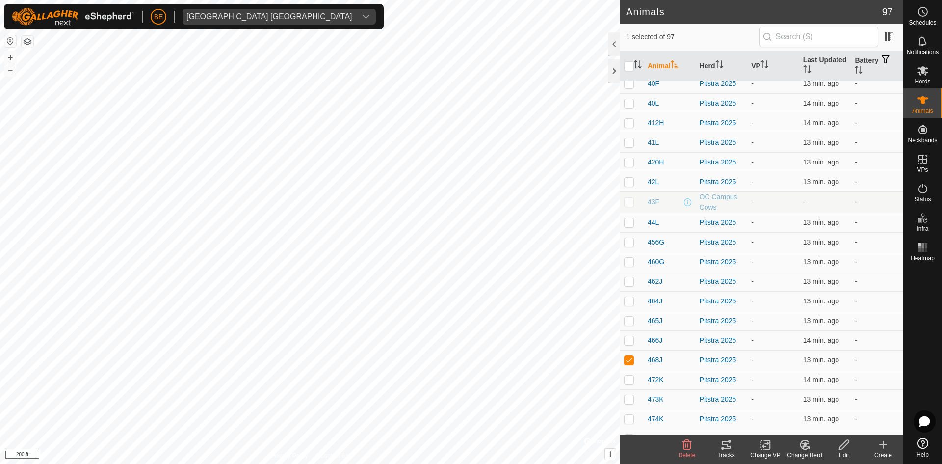
scroll to position [745, 0]
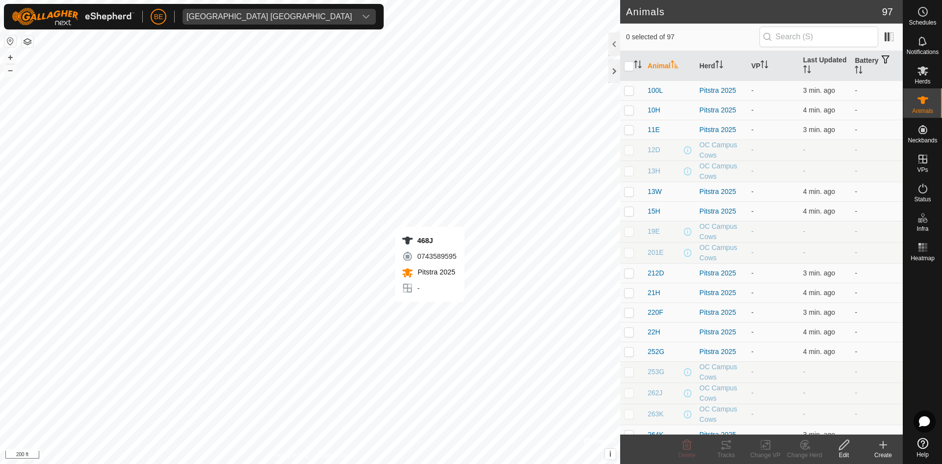
checkbox input "true"
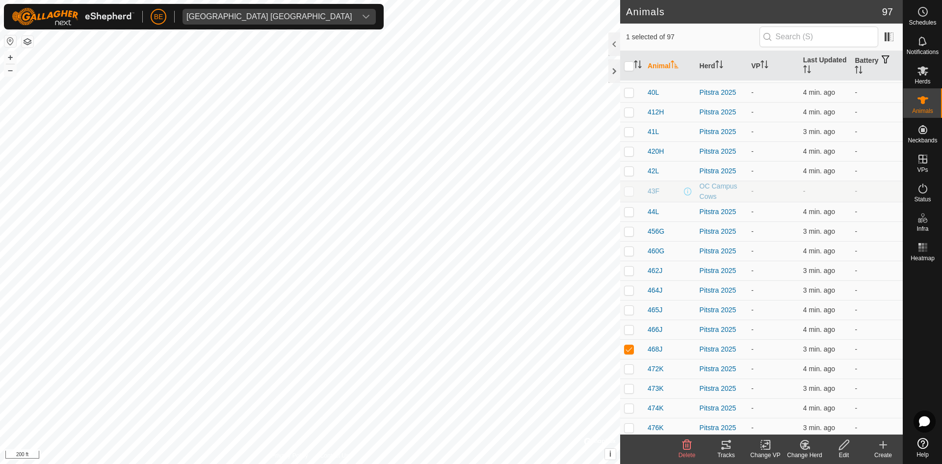
scroll to position [736, 0]
click at [925, 47] on es-notification-svg-icon at bounding box center [923, 41] width 18 height 16
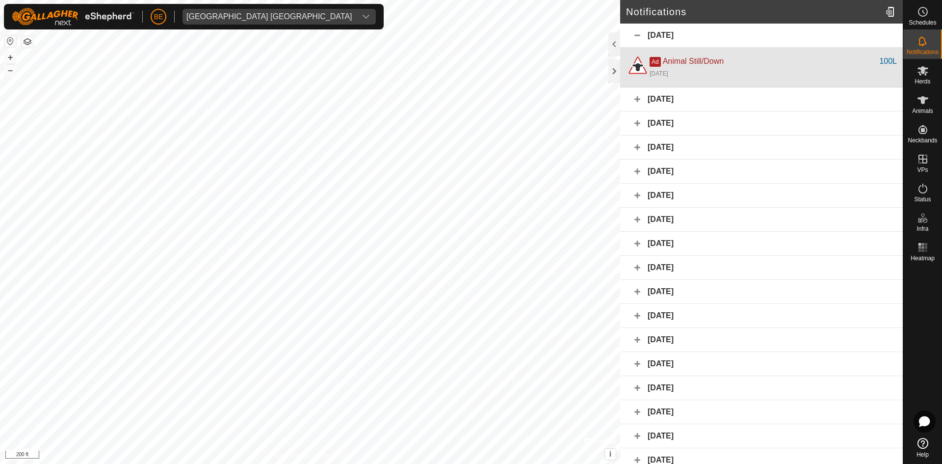
click at [751, 67] on div "2 days ago" at bounding box center [773, 73] width 247 height 12
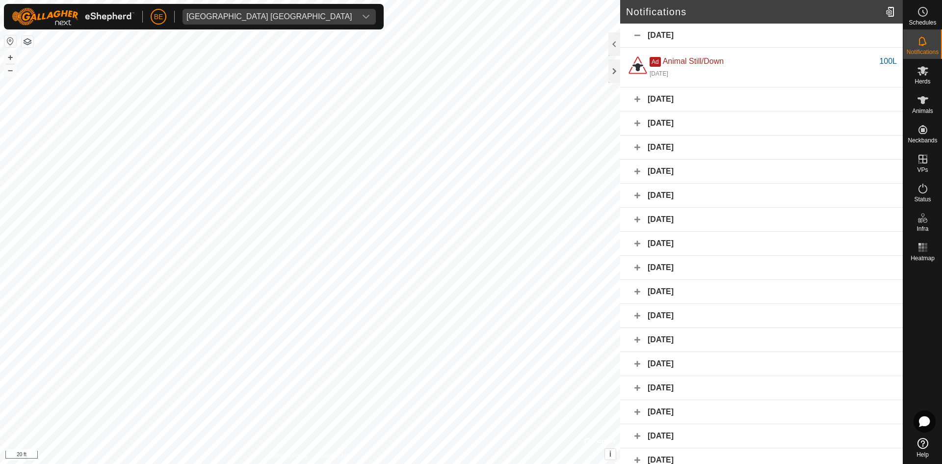
click at [632, 31] on div "August 9, 2025" at bounding box center [761, 36] width 283 height 24
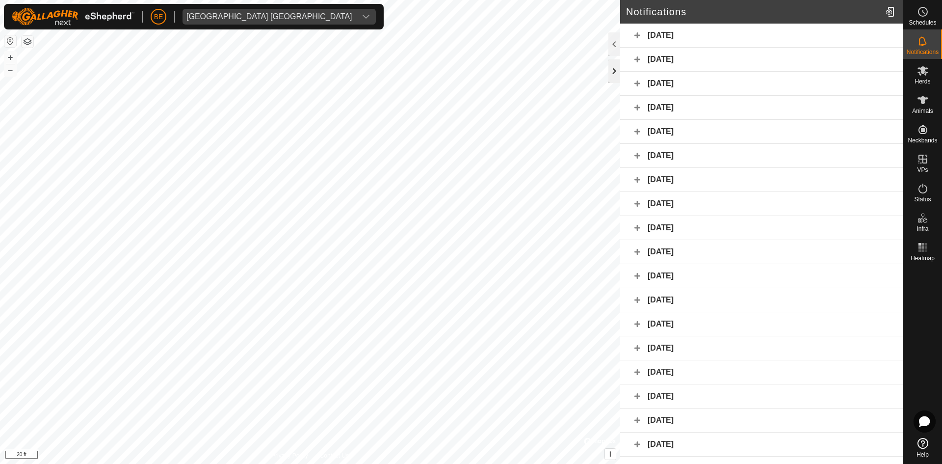
click at [612, 75] on div at bounding box center [615, 71] width 12 height 24
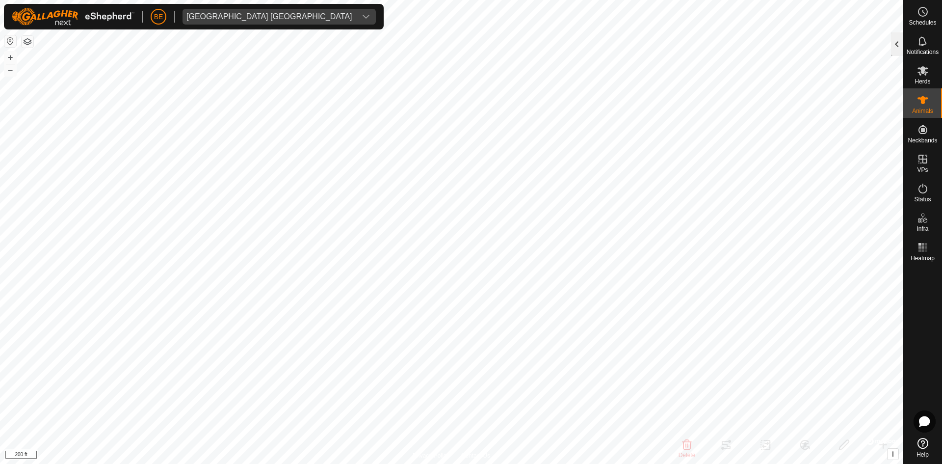
click at [900, 42] on div at bounding box center [897, 44] width 12 height 24
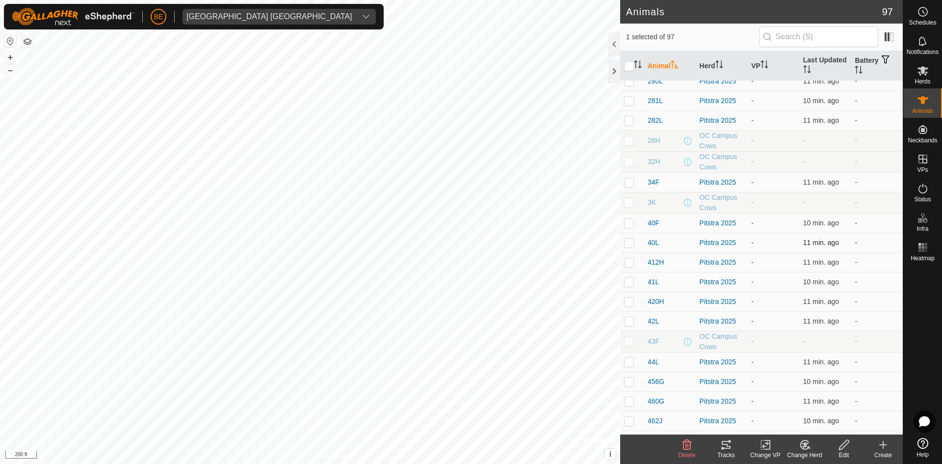
scroll to position [834, 0]
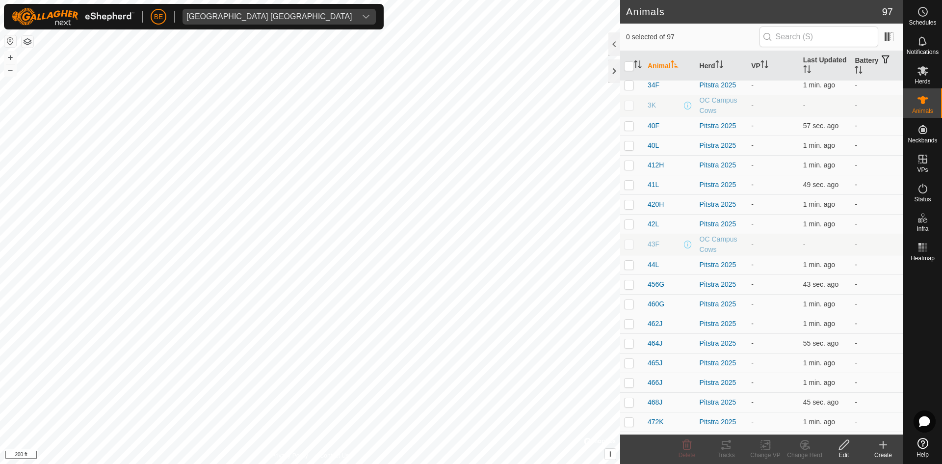
scroll to position [736, 0]
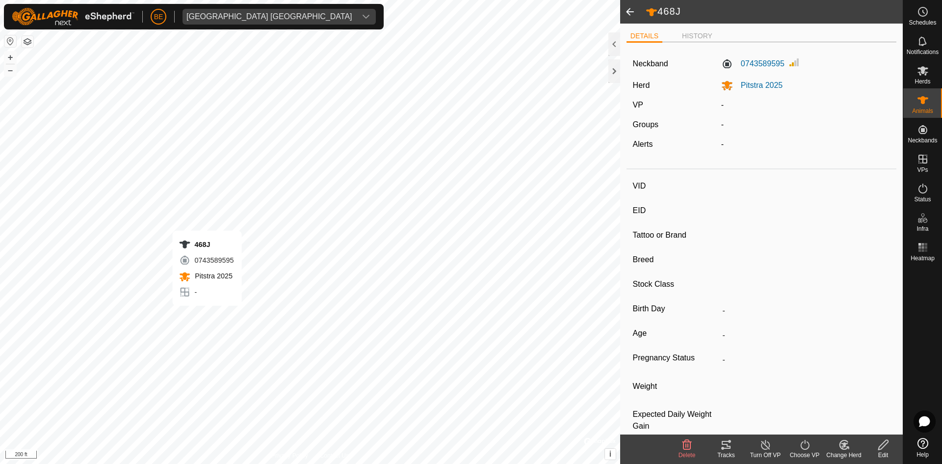
type input "468J"
type input "124000195760769"
type input "-"
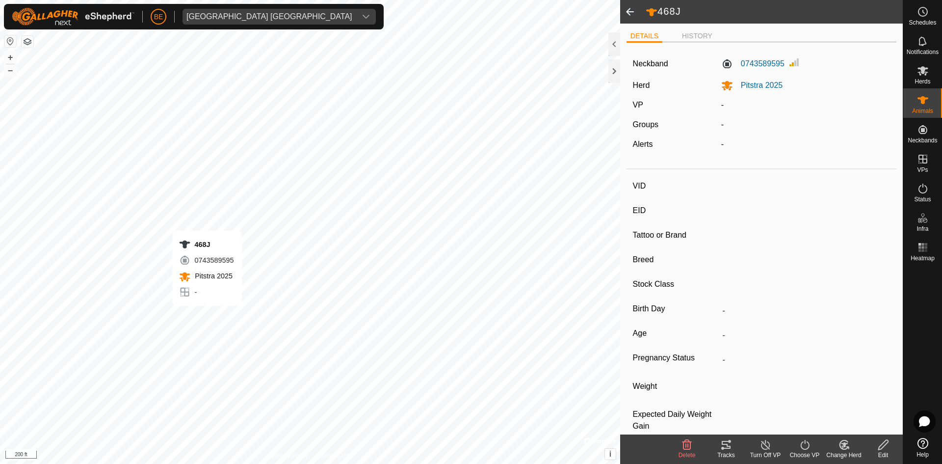
type input "0 kg"
type input "-"
click at [617, 73] on div at bounding box center [615, 71] width 12 height 24
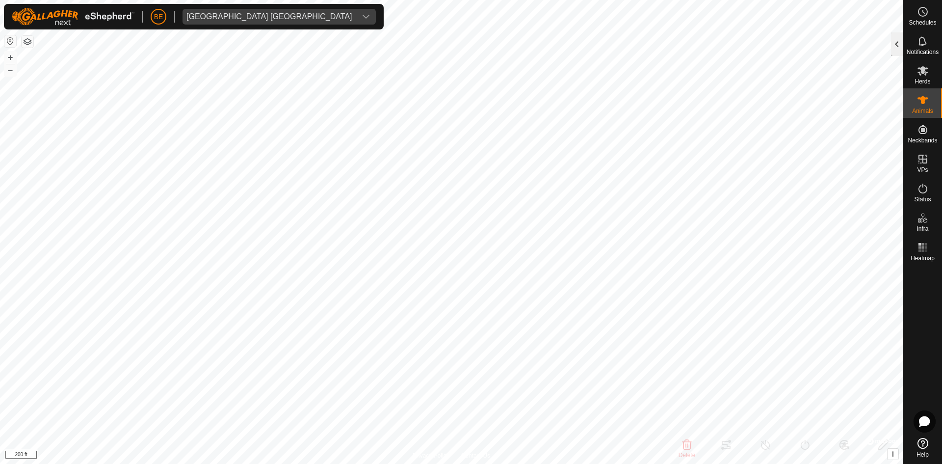
click at [893, 44] on div at bounding box center [897, 44] width 12 height 24
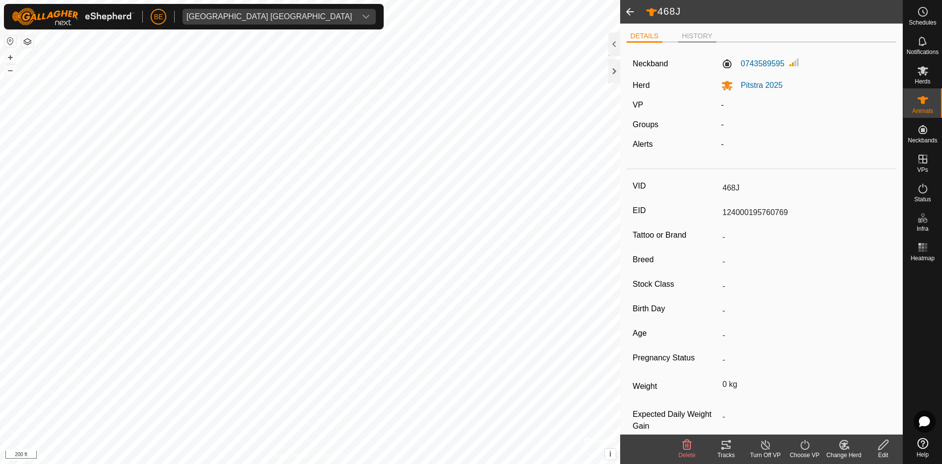
click at [699, 40] on li "HISTORY" at bounding box center [697, 37] width 38 height 12
click at [928, 68] on icon at bounding box center [923, 70] width 11 height 9
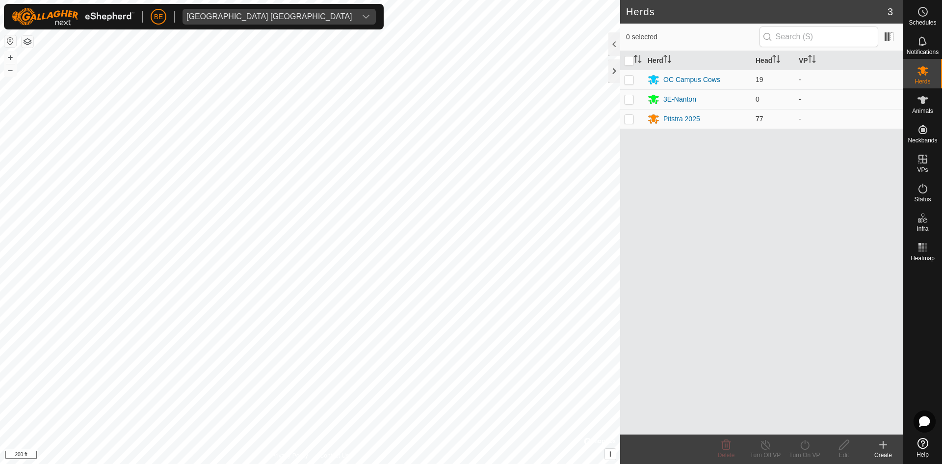
click at [684, 123] on div "Pitstra 2025" at bounding box center [682, 119] width 37 height 10
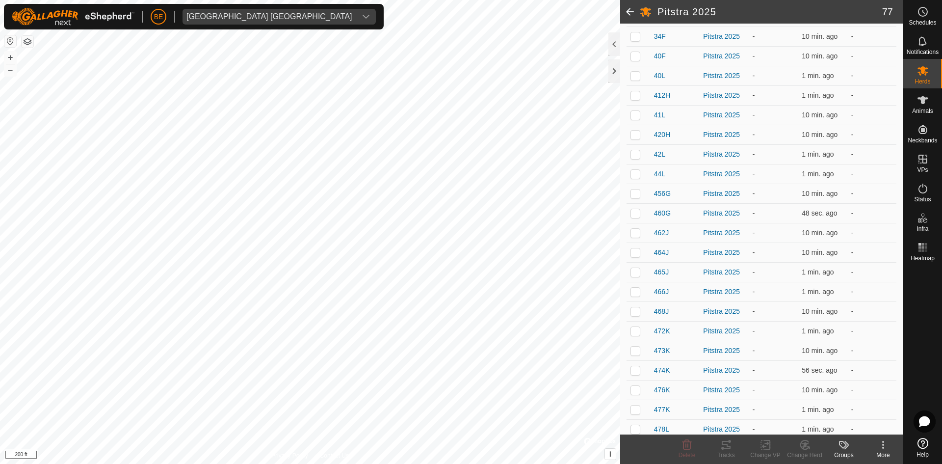
scroll to position [638, 0]
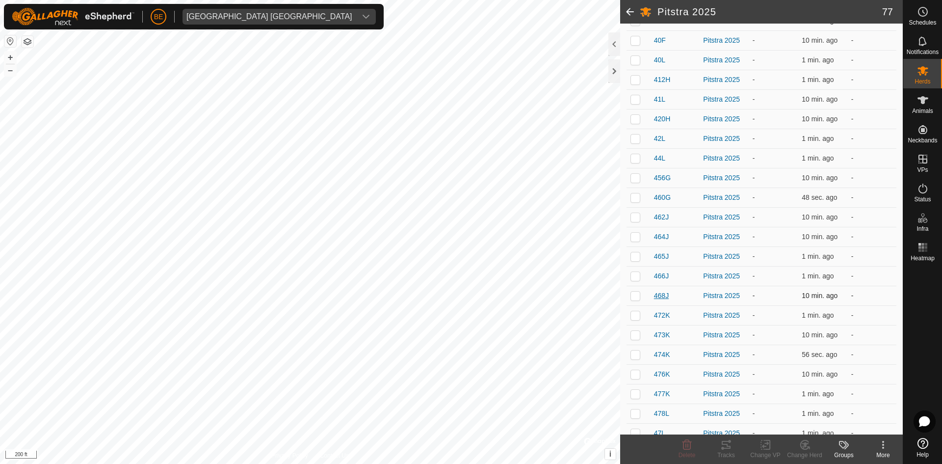
click at [666, 297] on span "468J" at bounding box center [661, 296] width 15 height 10
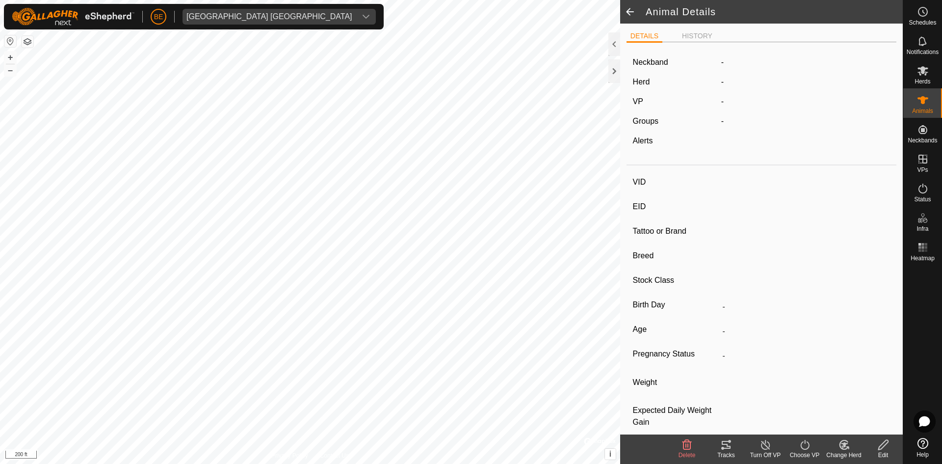
type input "468J"
type input "124000195760769"
type input "-"
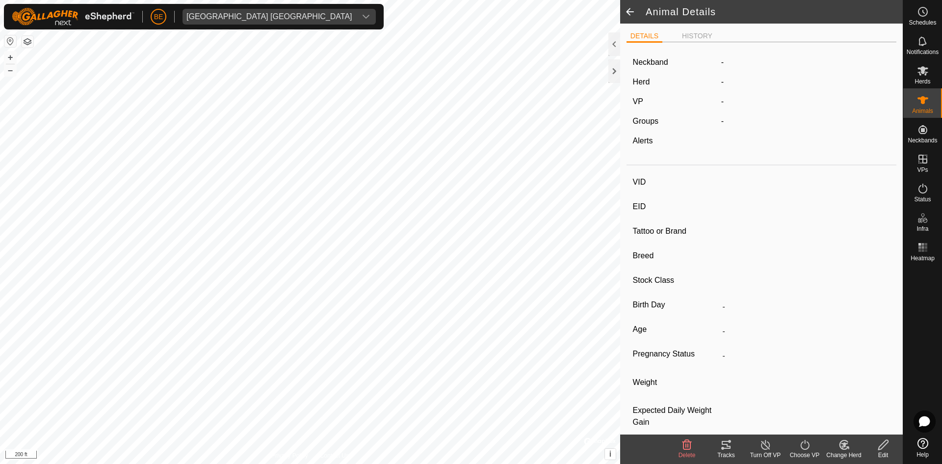
type input "0 kg"
type input "-"
